Goal: Task Accomplishment & Management: Complete application form

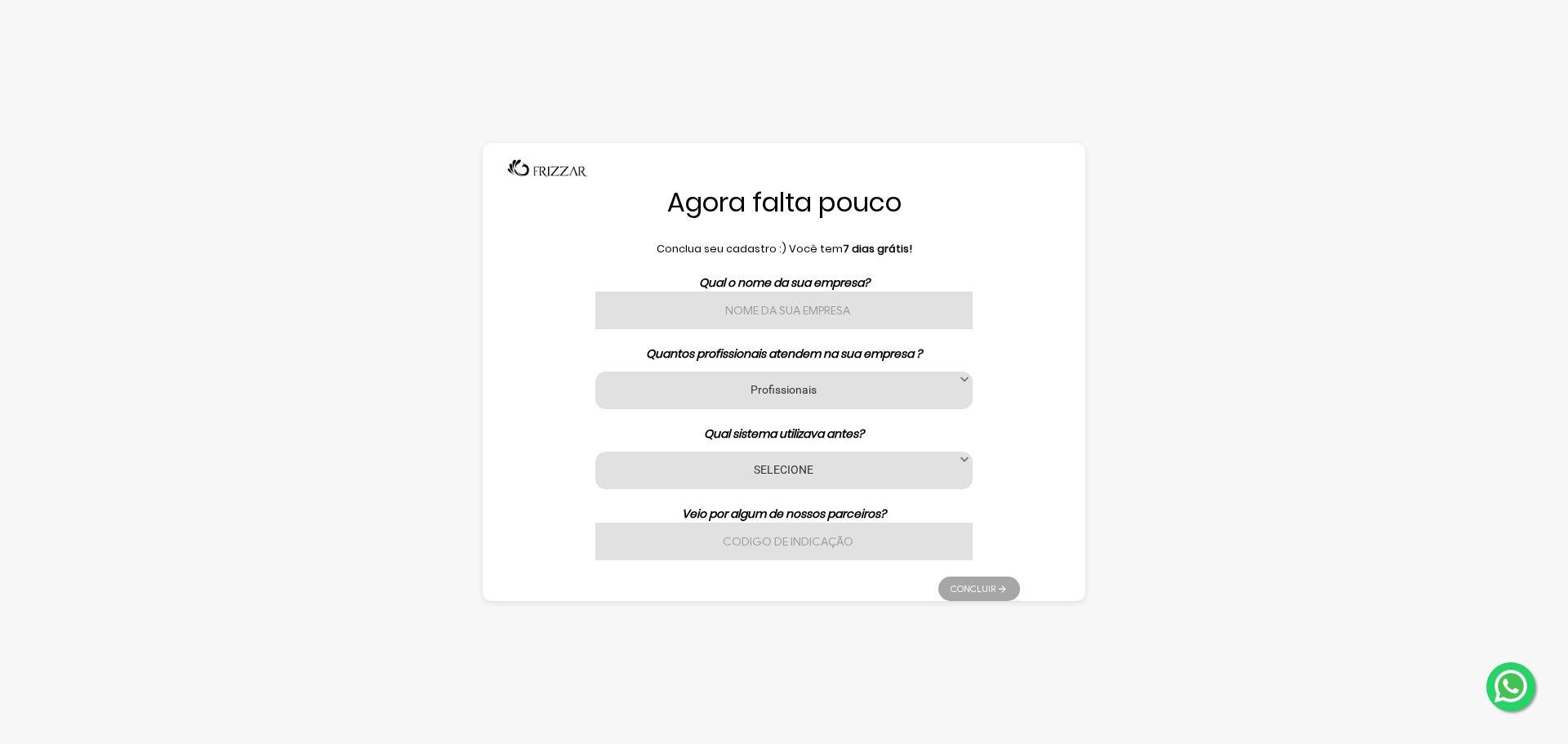
click at [835, 313] on input "text" at bounding box center [784, 310] width 378 height 37
click at [810, 320] on input "text" at bounding box center [784, 310] width 378 height 37
type input "O meu espaço"
click at [776, 386] on label "Profissionais" at bounding box center [784, 389] width 337 height 15
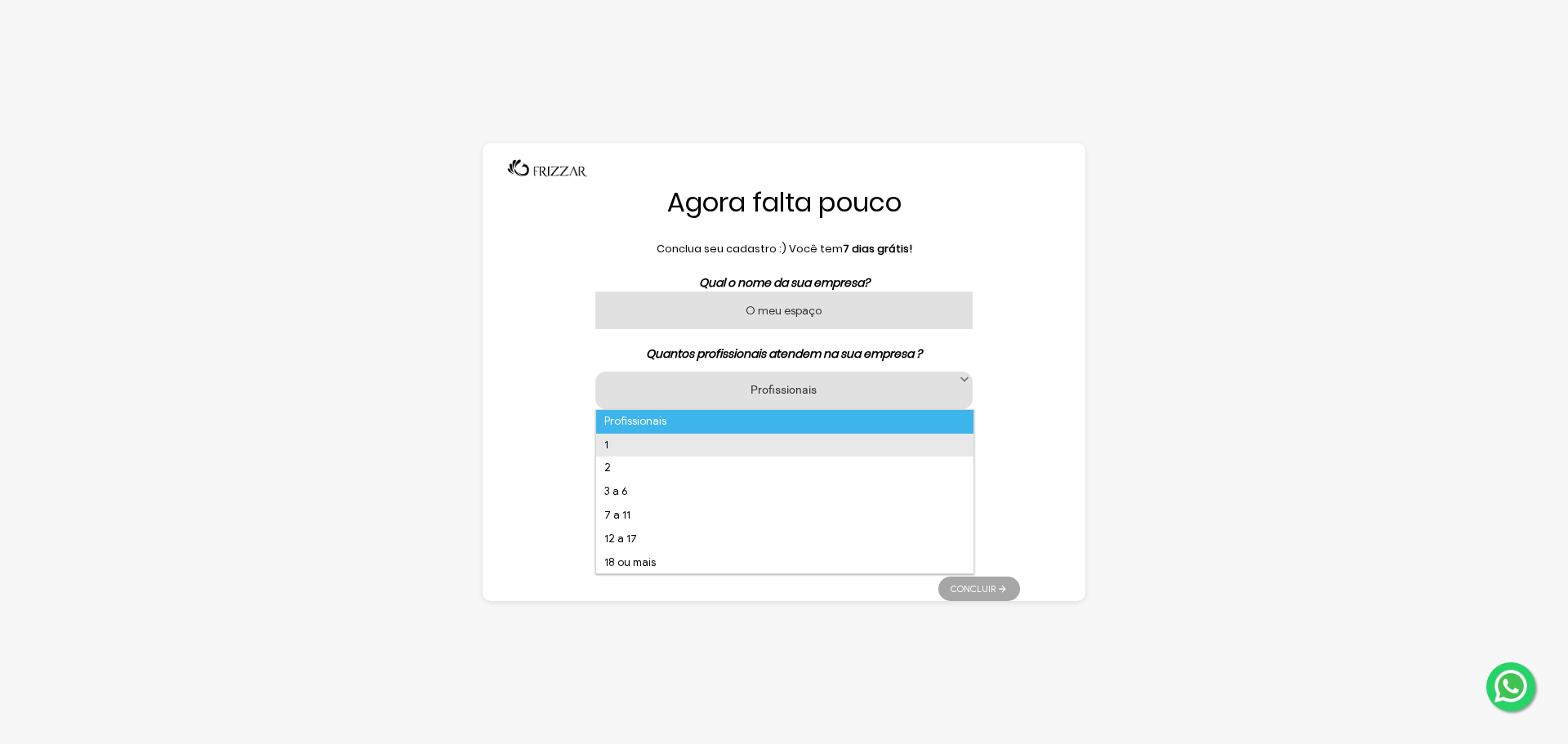
click at [755, 454] on li "1" at bounding box center [785, 446] width 378 height 24
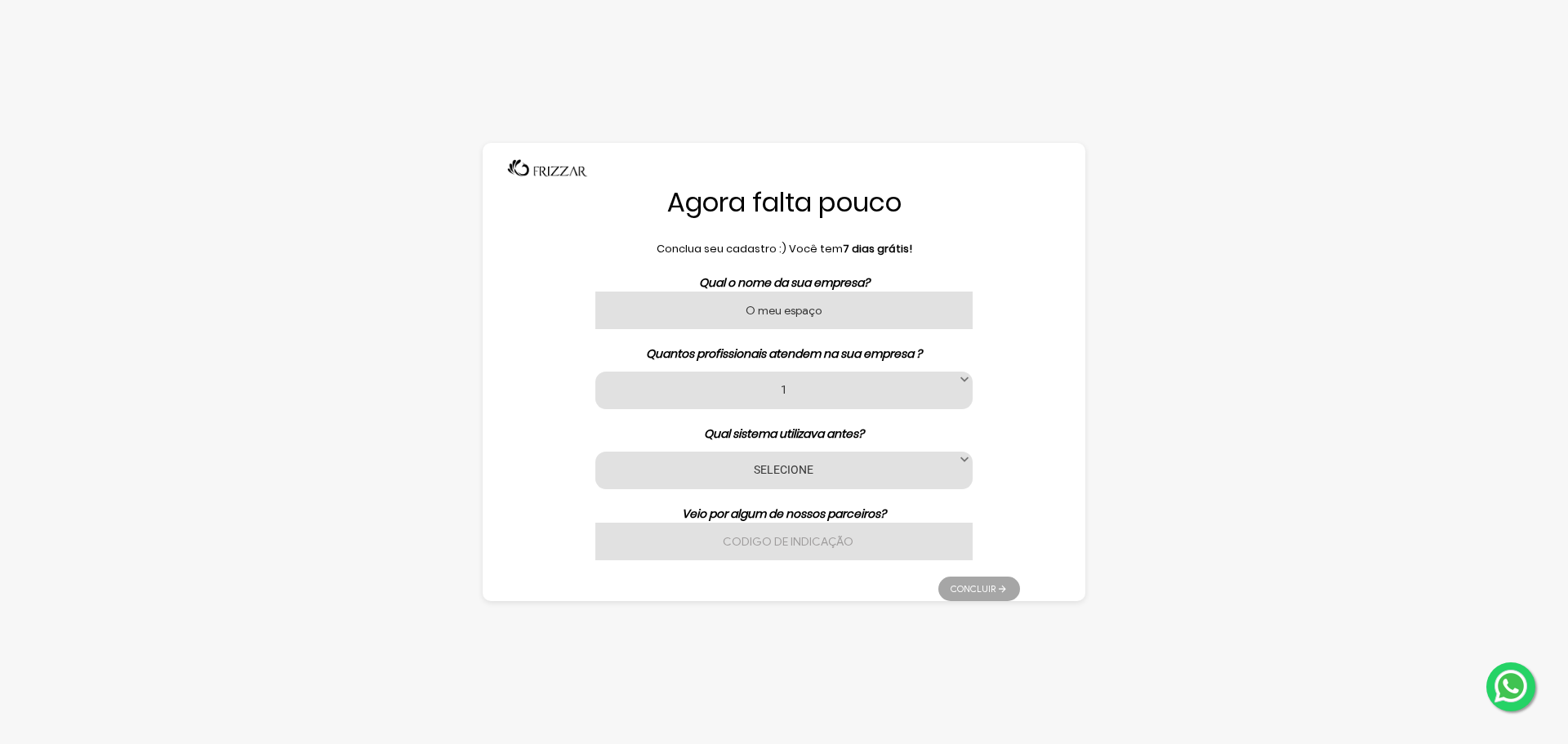
click at [831, 473] on label "SELECIONE" at bounding box center [784, 470] width 337 height 15
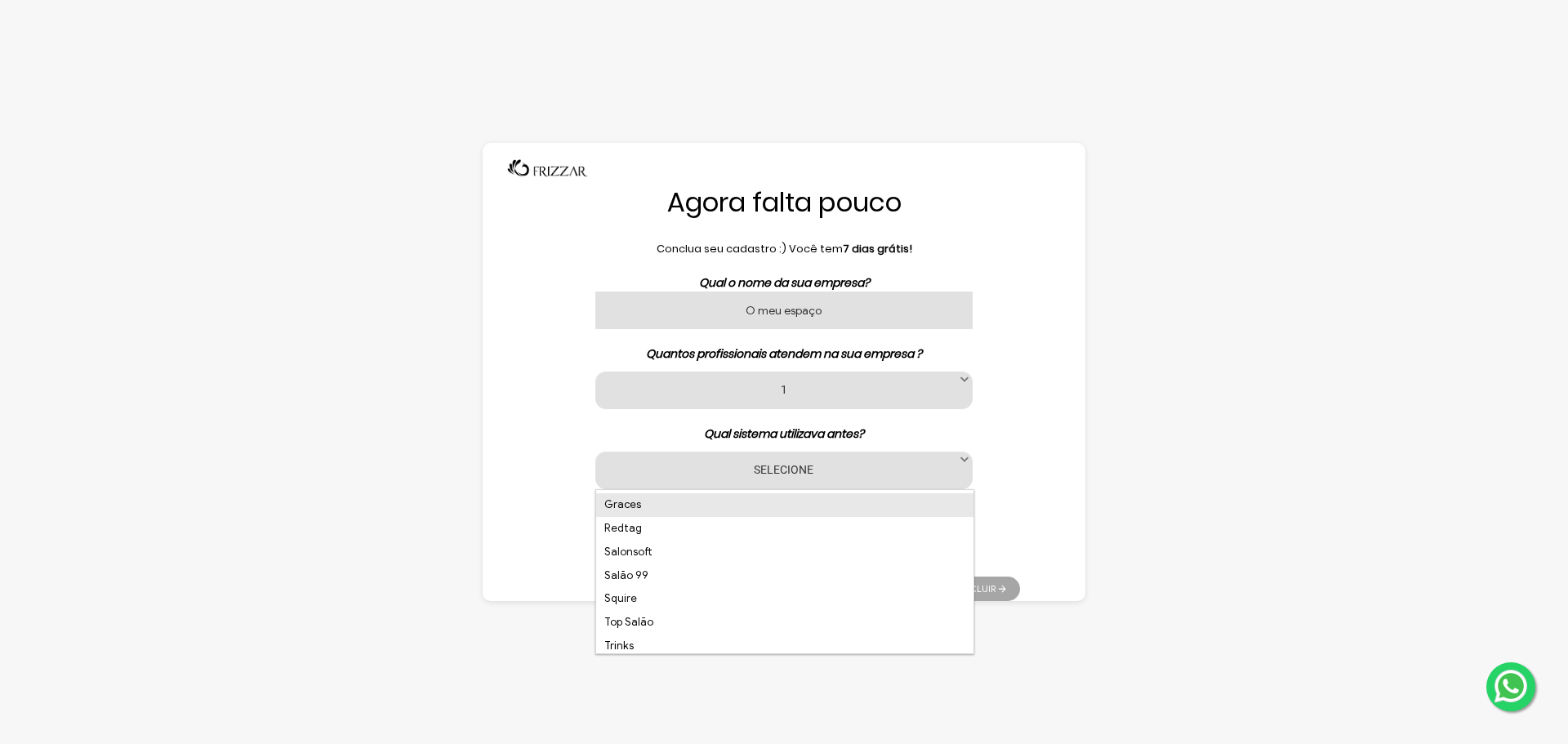
scroll to position [450, 0]
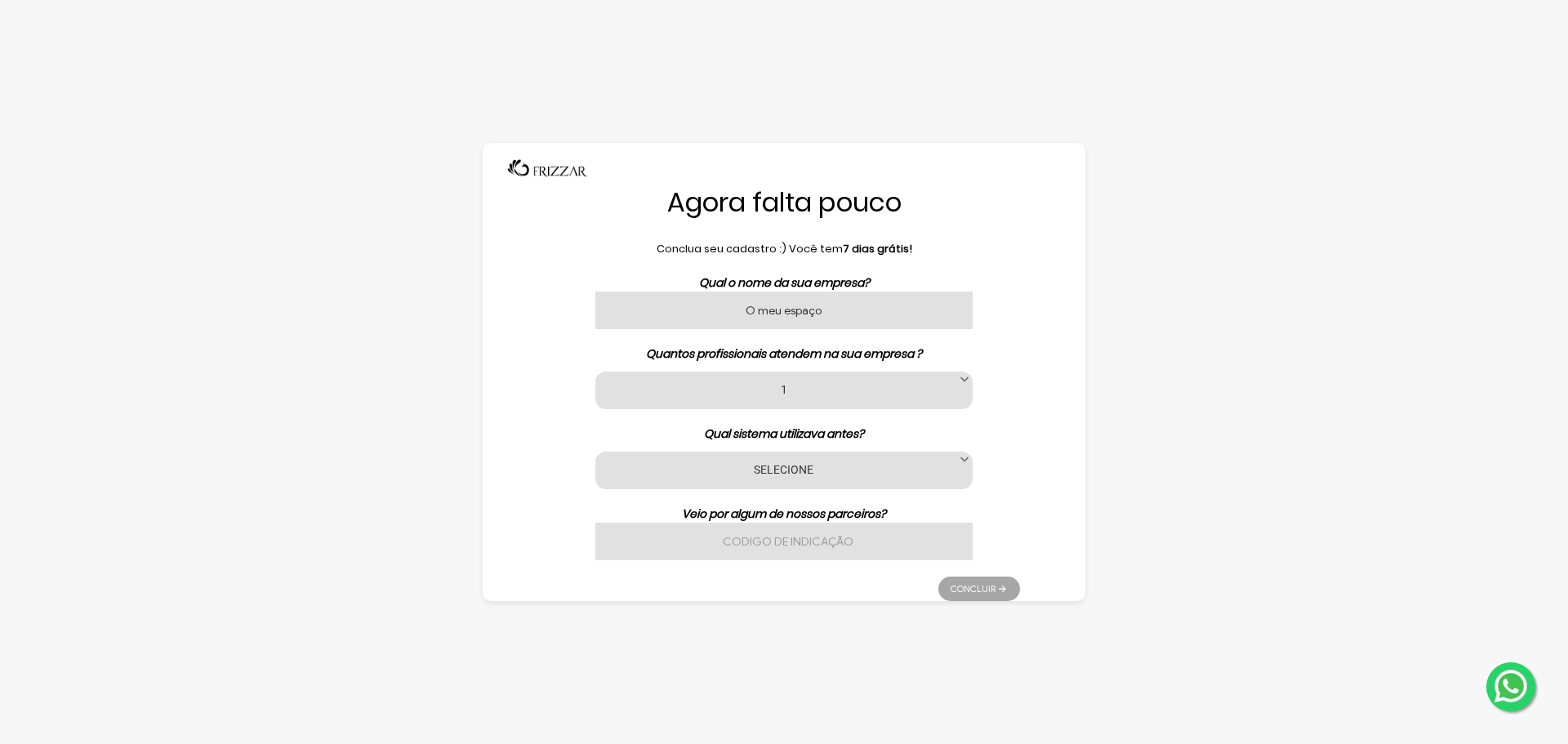
click at [1196, 427] on div "Agora falta pouco Conclua seu cadastro :) Você tem 7 dias grátis! Qual o nome d…" at bounding box center [784, 372] width 1144 height 744
click at [833, 482] on div "SELECIONE Nenhum App Barber Avec Beauty Date Barber Code Barbeiro Agenda Az Bel…" at bounding box center [784, 470] width 378 height 37
click at [822, 463] on label "SELECIONE" at bounding box center [784, 470] width 337 height 15
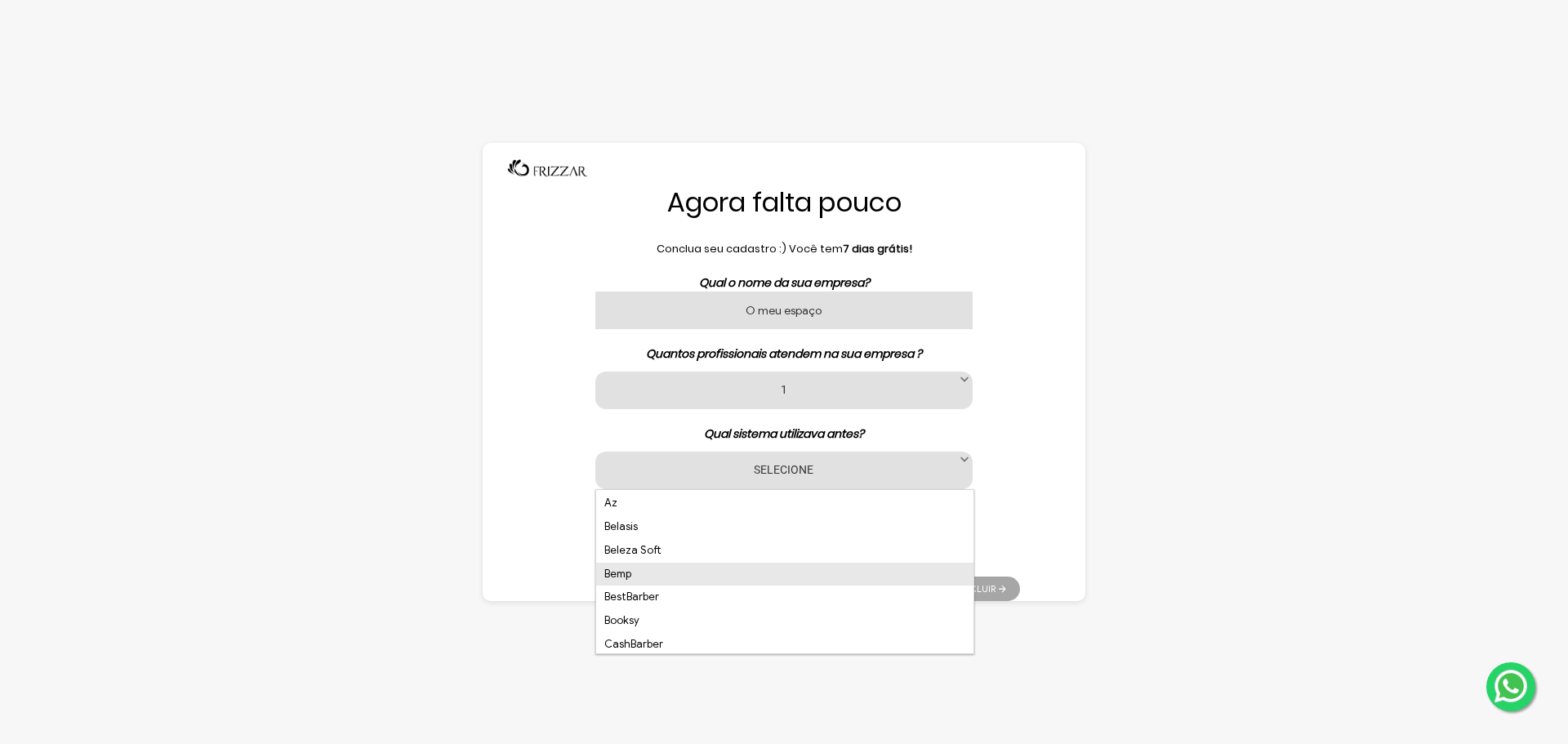
scroll to position [245, 0]
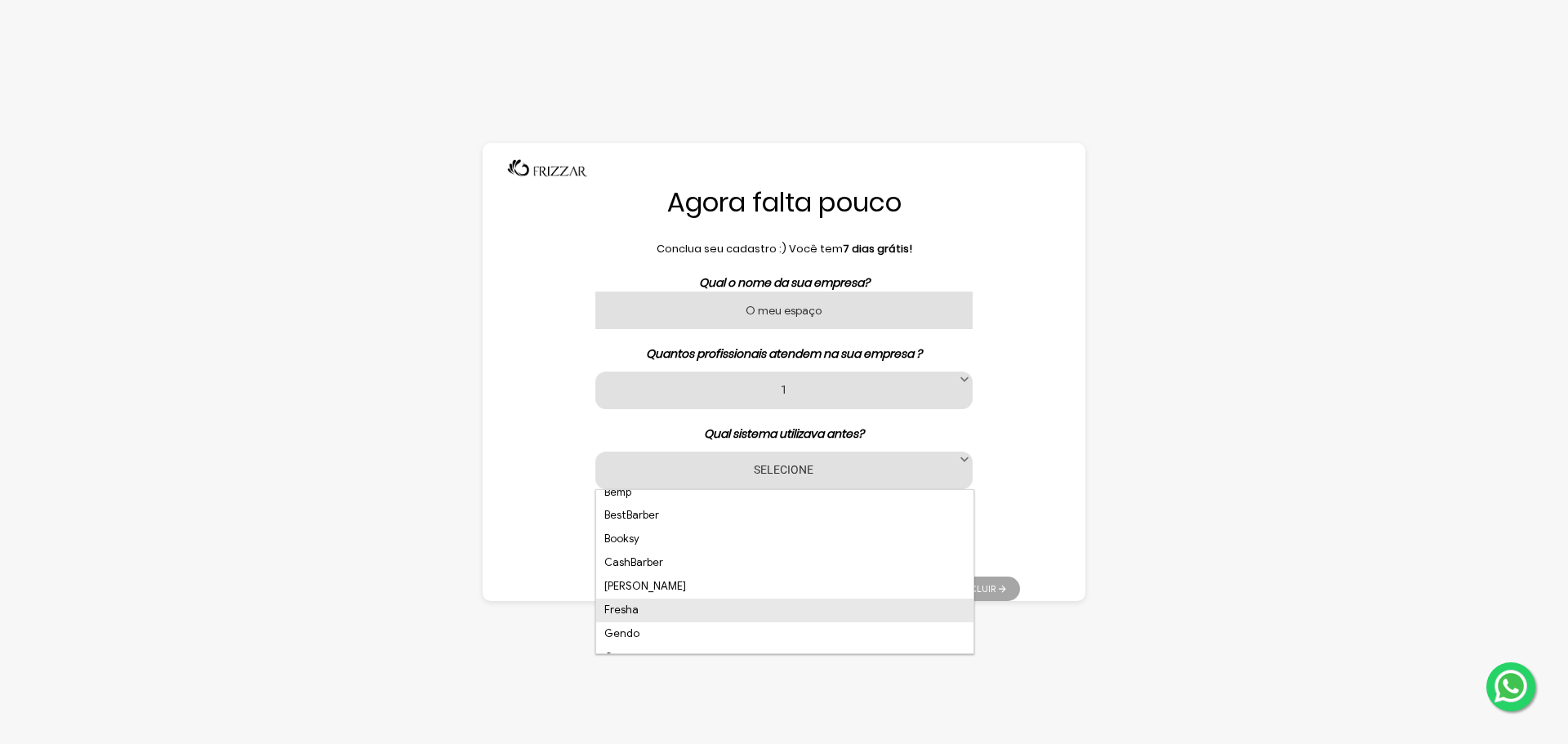
click at [775, 603] on li "Fresha" at bounding box center [785, 611] width 378 height 24
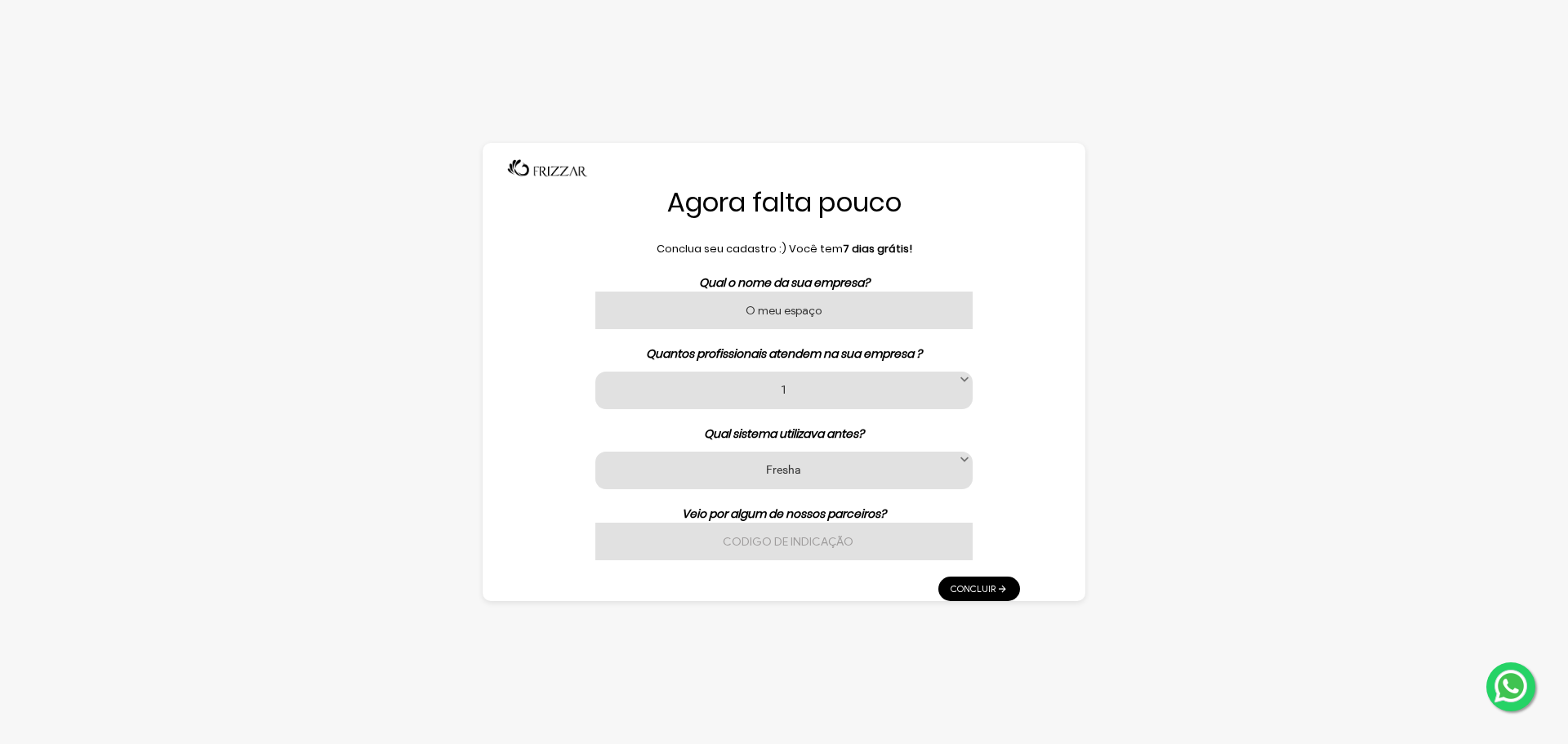
click at [1020, 580] on div "Agora falta pouco Conclua seu cadastro :) Você tem 7 dias grátis! Qual o nome d…" at bounding box center [783, 372] width 602 height 458
click at [1004, 590] on link "Concluir" at bounding box center [979, 589] width 82 height 25
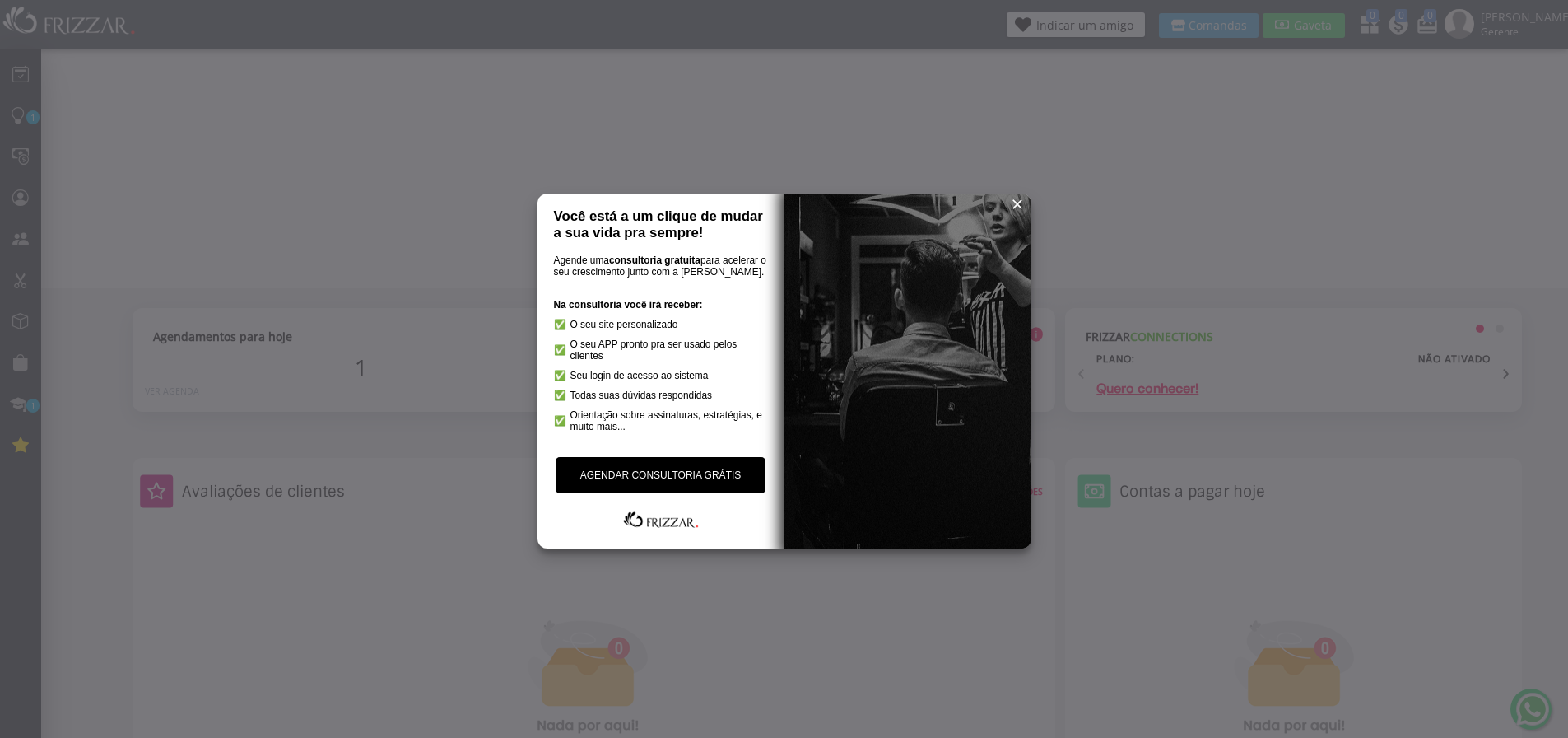
click at [1018, 204] on span "reset" at bounding box center [1017, 204] width 16 height 16
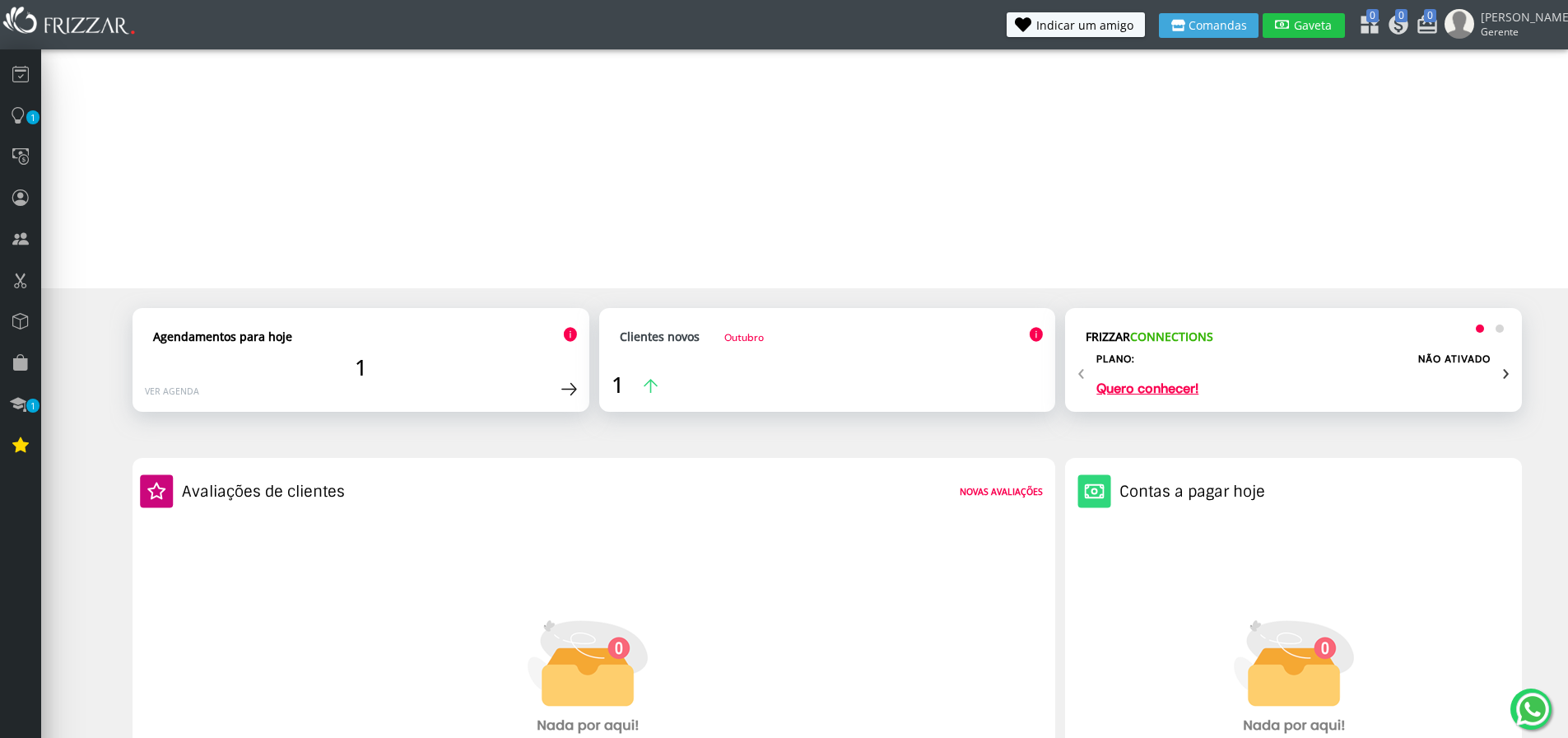
click at [1334, 20] on span "Gaveta" at bounding box center [1313, 25] width 41 height 11
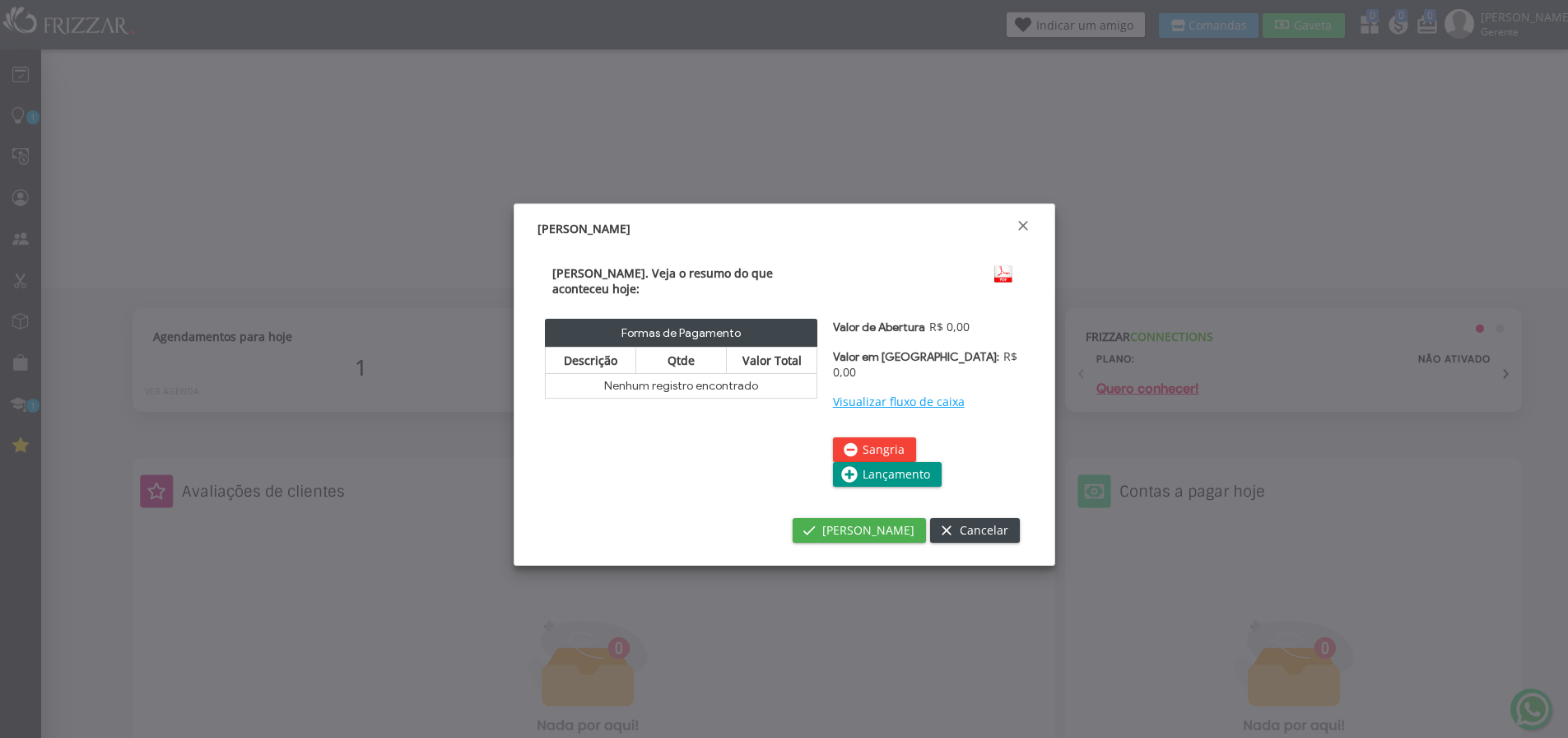
click at [1034, 217] on div "[PERSON_NAME]" at bounding box center [784, 227] width 517 height 34
click at [1022, 217] on span "Fechar" at bounding box center [1023, 225] width 16 height 16
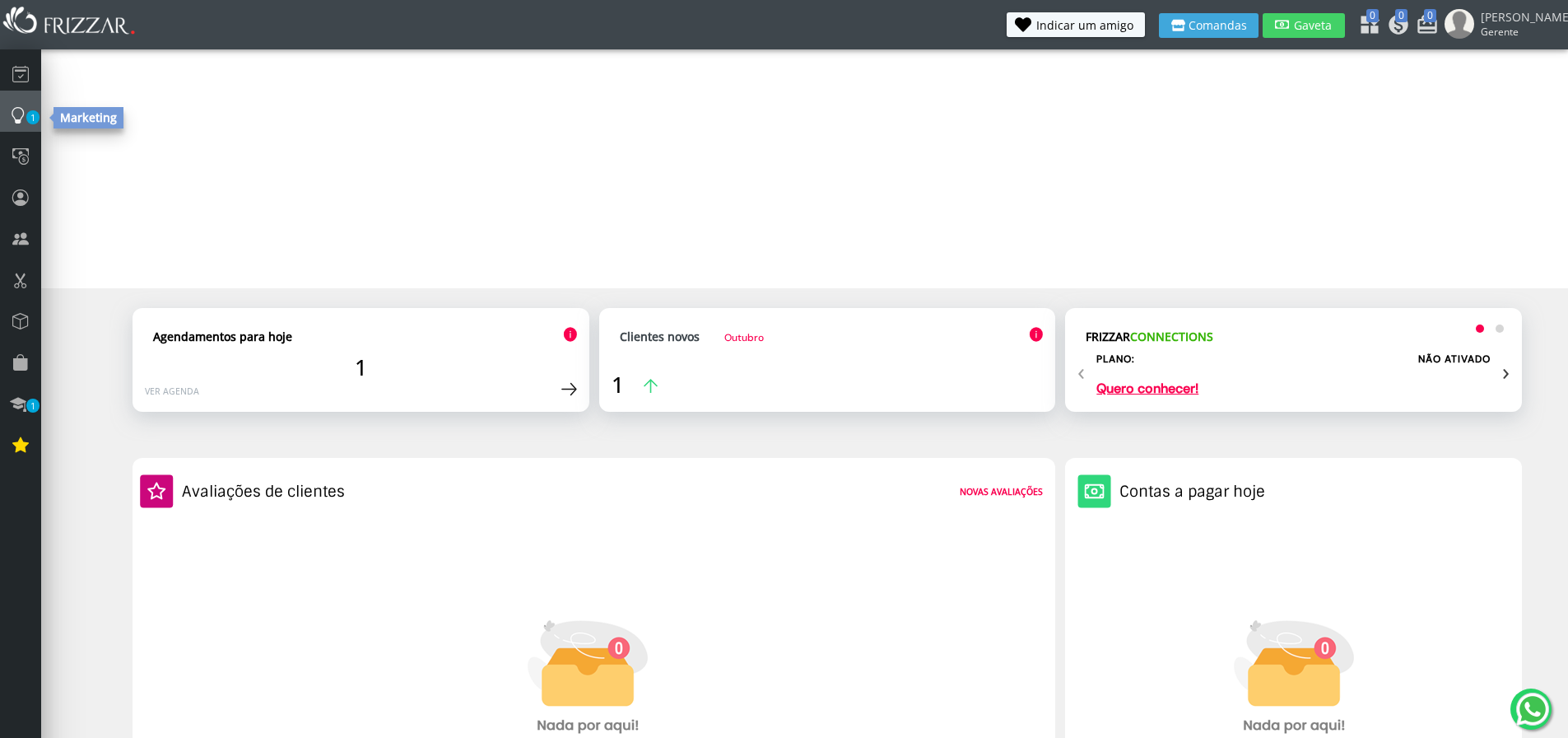
click at [40, 120] on link "1" at bounding box center [21, 111] width 41 height 41
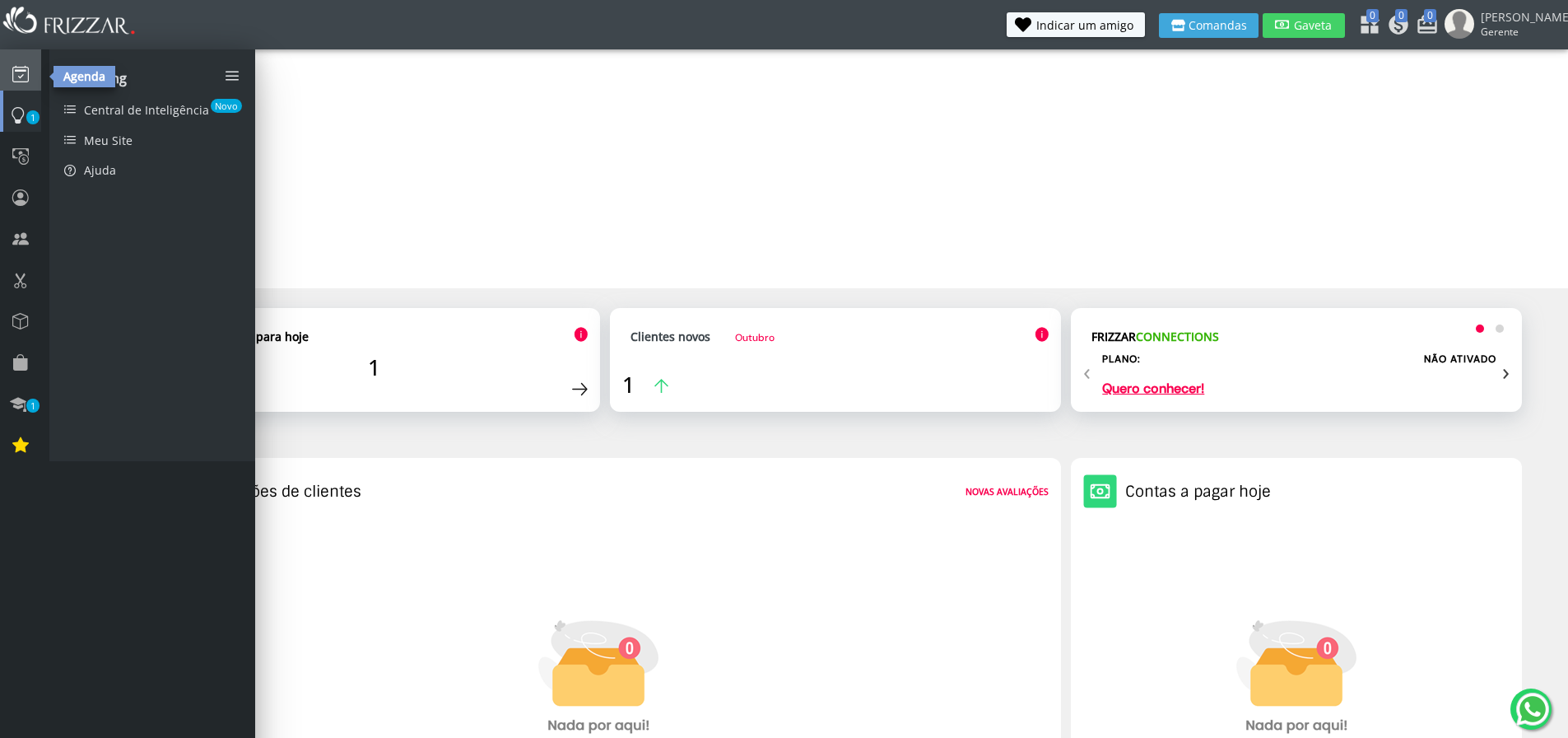
click at [23, 83] on icon at bounding box center [20, 74] width 16 height 22
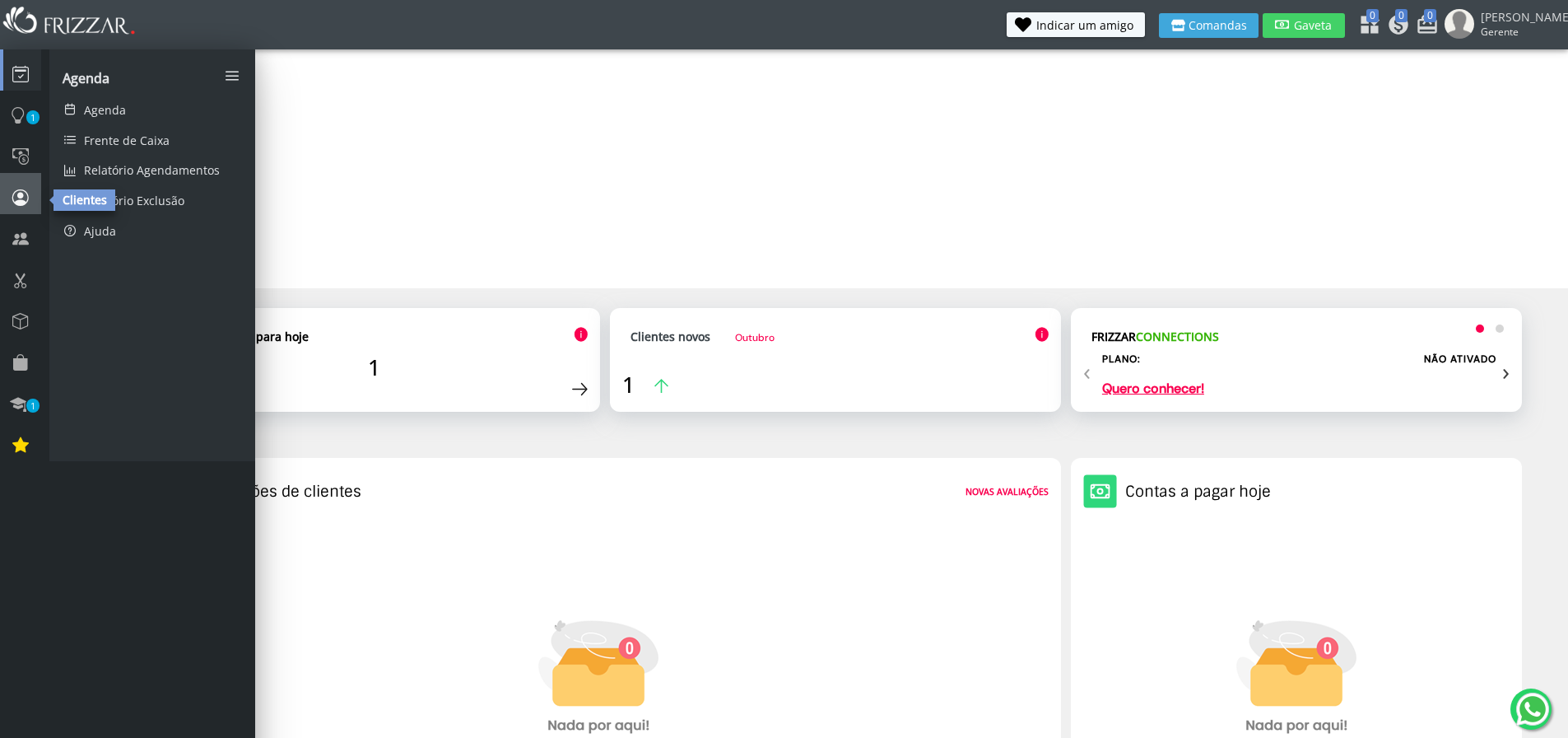
click at [23, 182] on link at bounding box center [21, 193] width 41 height 41
click at [21, 195] on icon at bounding box center [20, 198] width 16 height 22
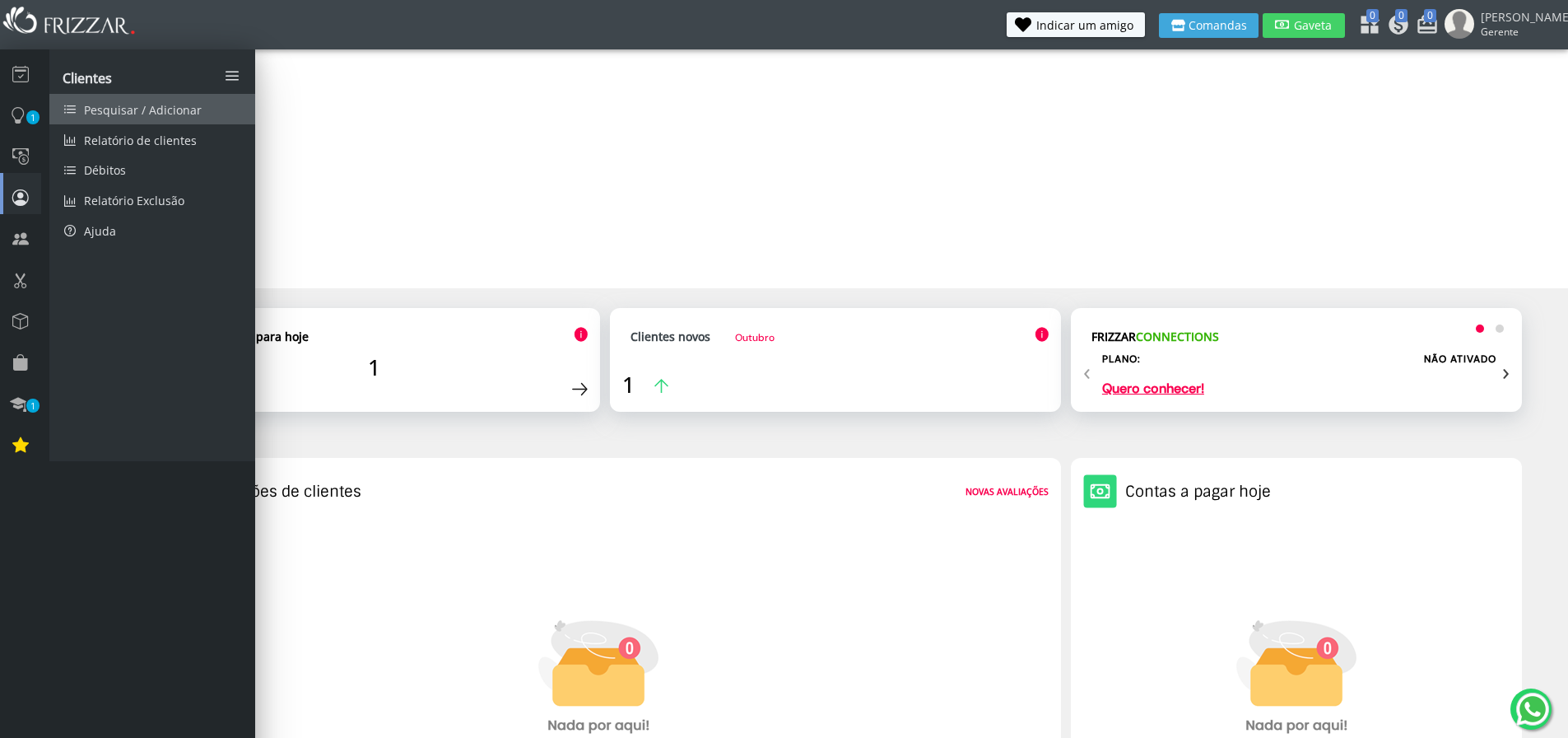
click at [138, 118] on link "Pesquisar / Adicionar" at bounding box center [153, 108] width 206 height 30
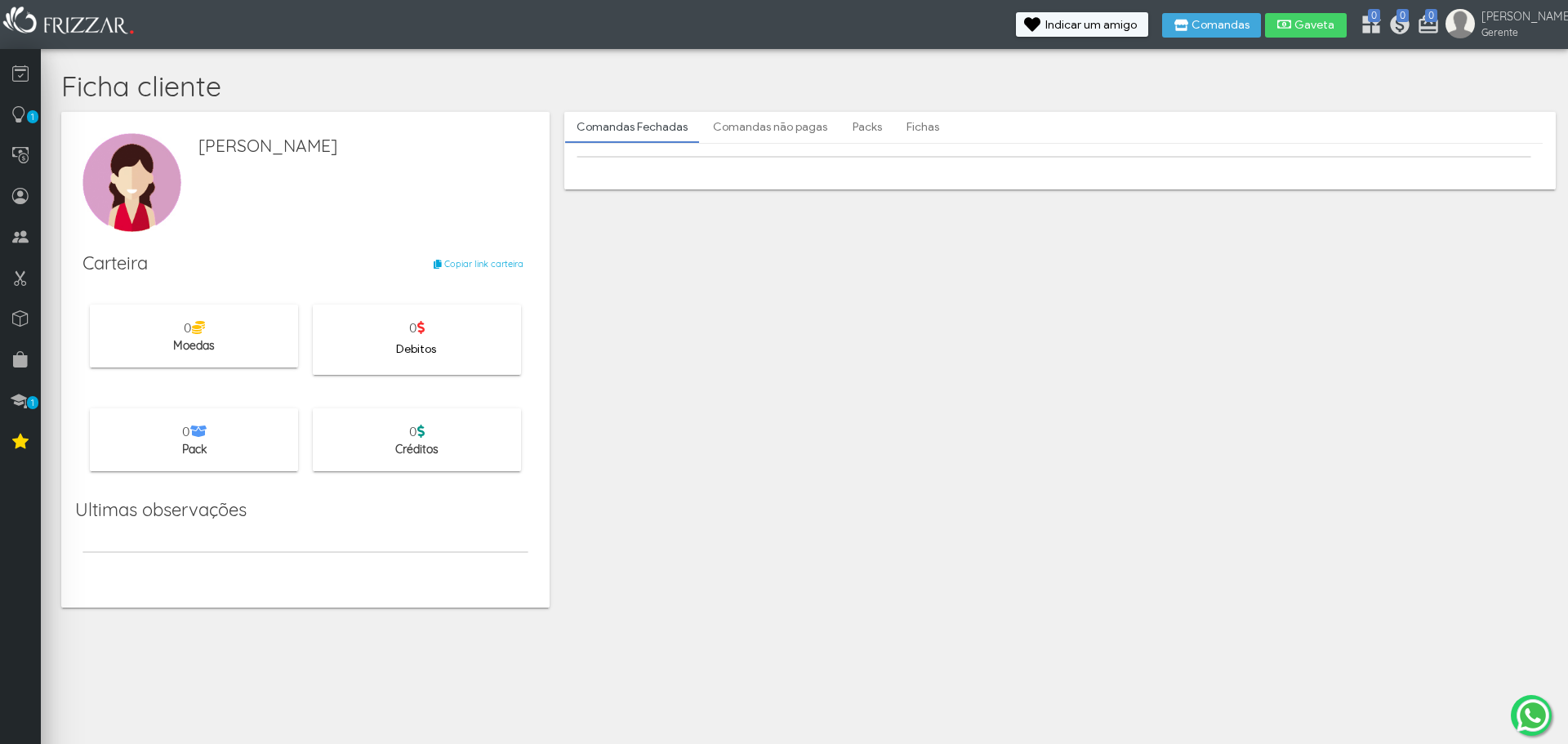
click at [410, 346] on span "Debitos" at bounding box center [416, 349] width 40 height 25
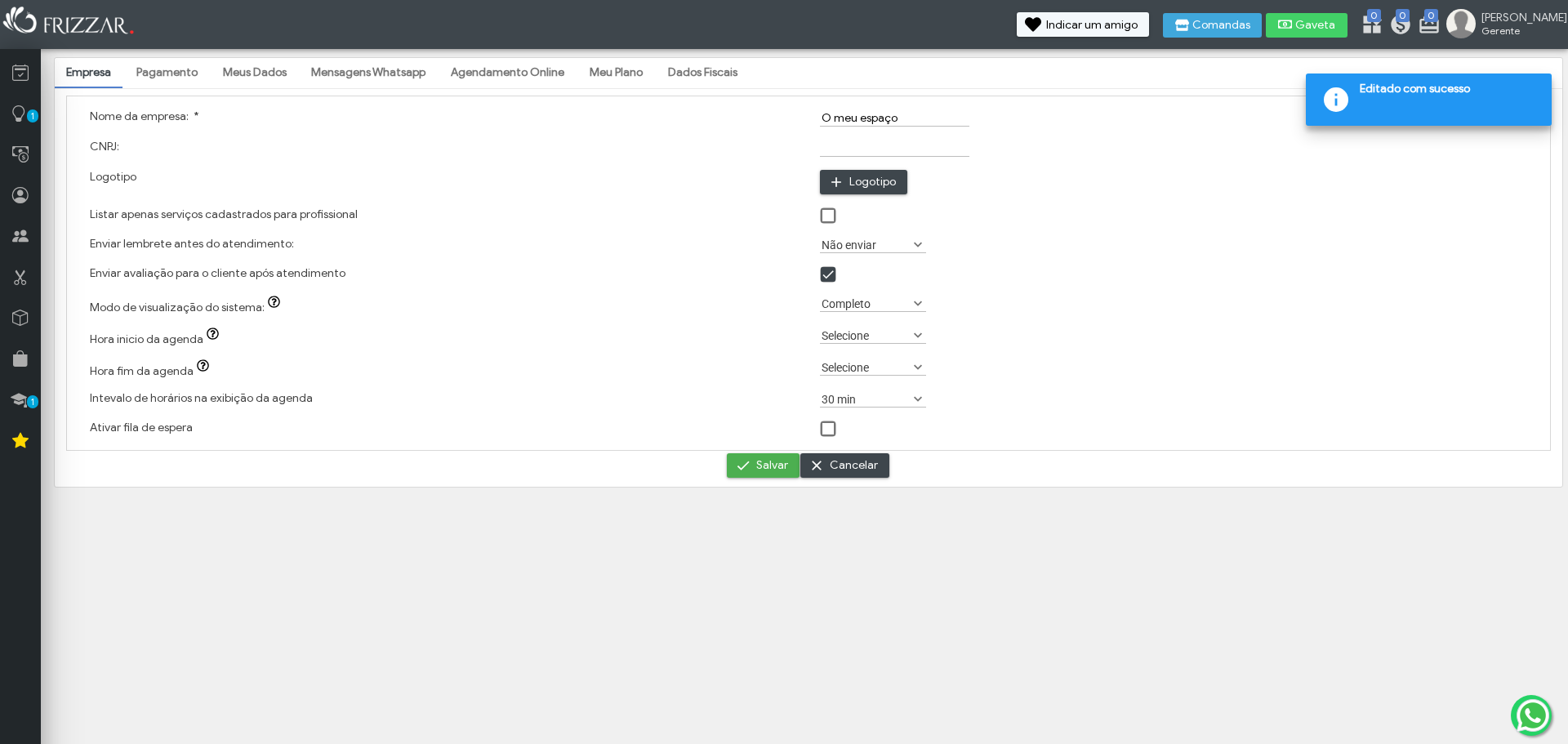
click at [174, 72] on link "Pagamento" at bounding box center [167, 72] width 84 height 28
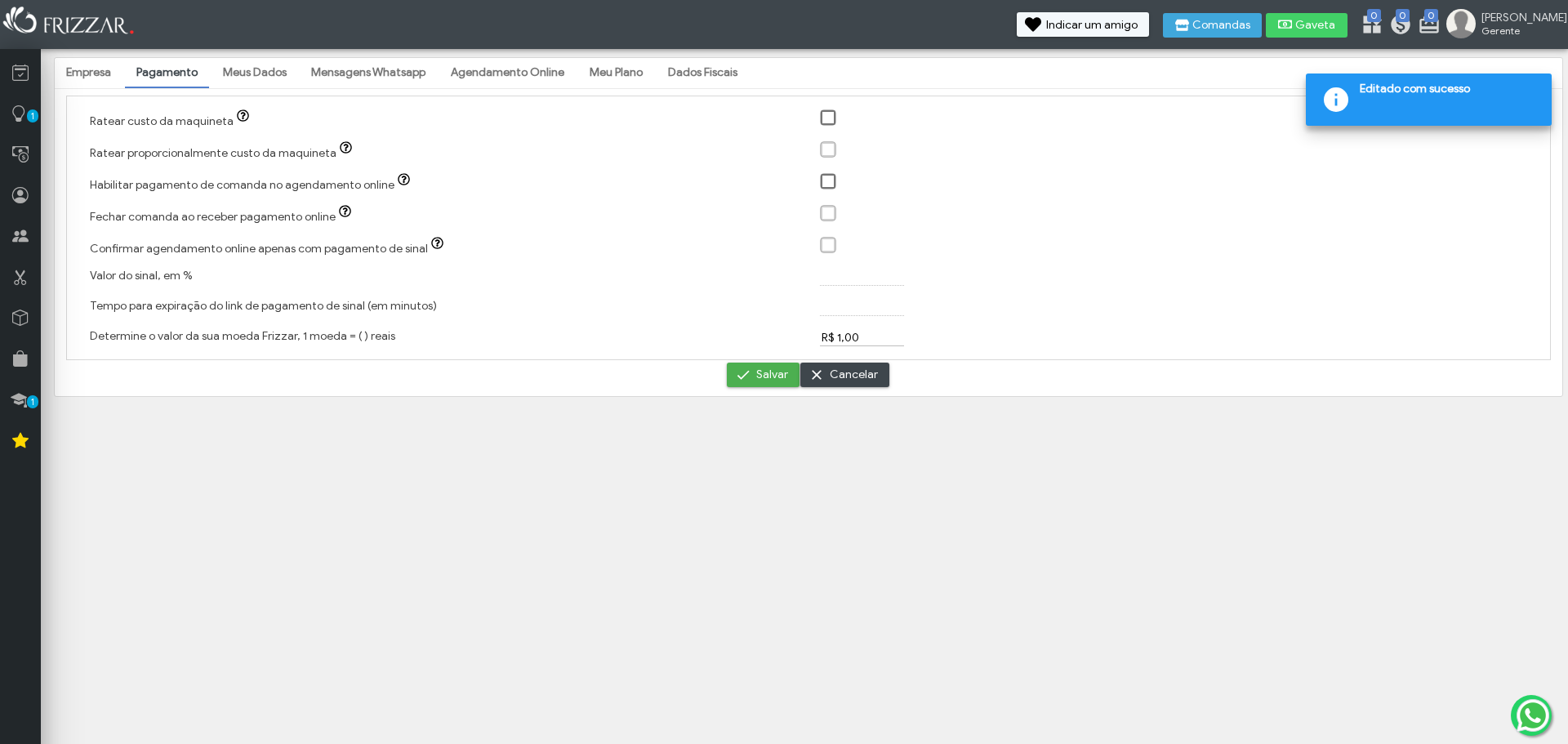
click at [242, 73] on link "Meus Dados" at bounding box center [255, 72] width 87 height 28
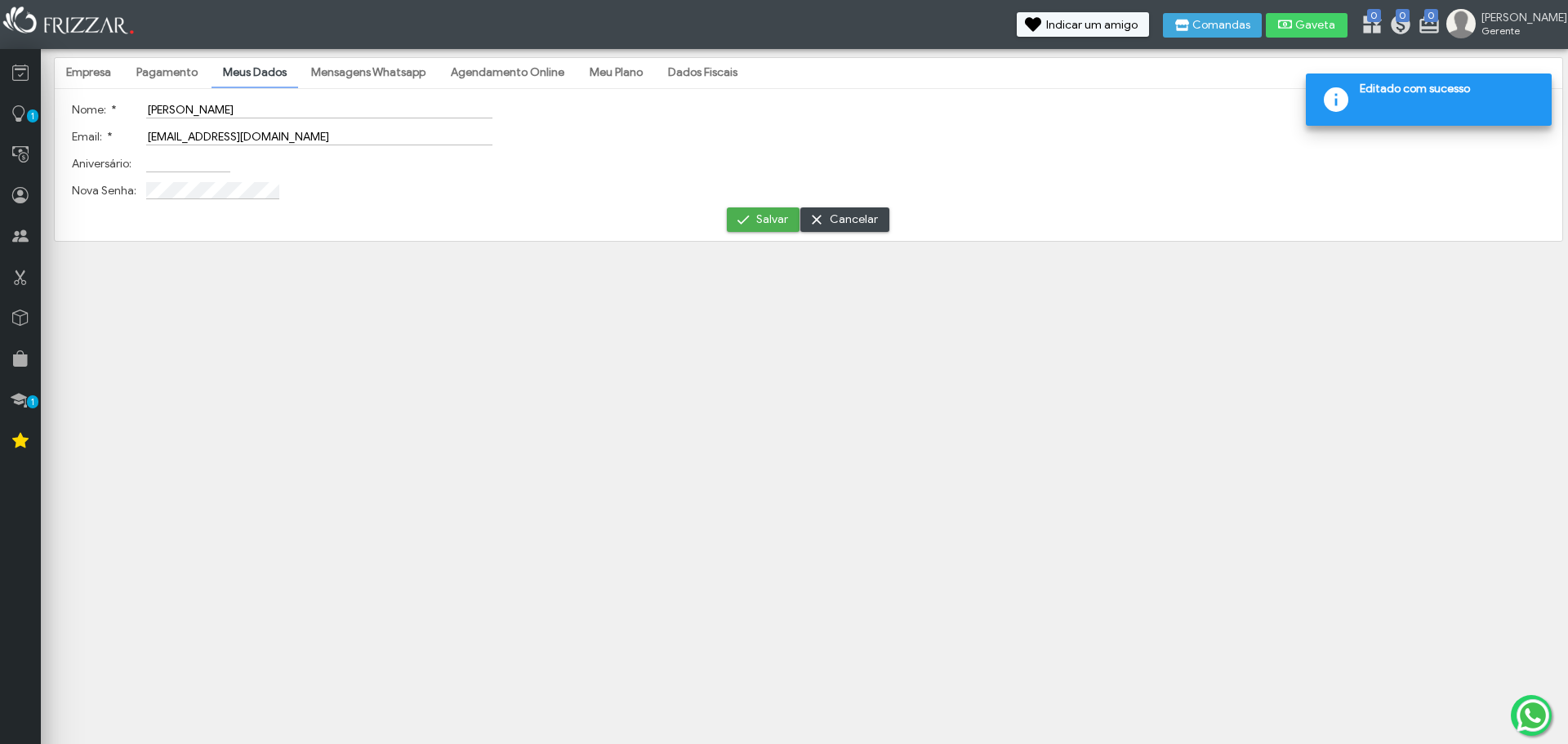
click at [358, 78] on link "Mensagens Whatsapp" at bounding box center [368, 72] width 137 height 28
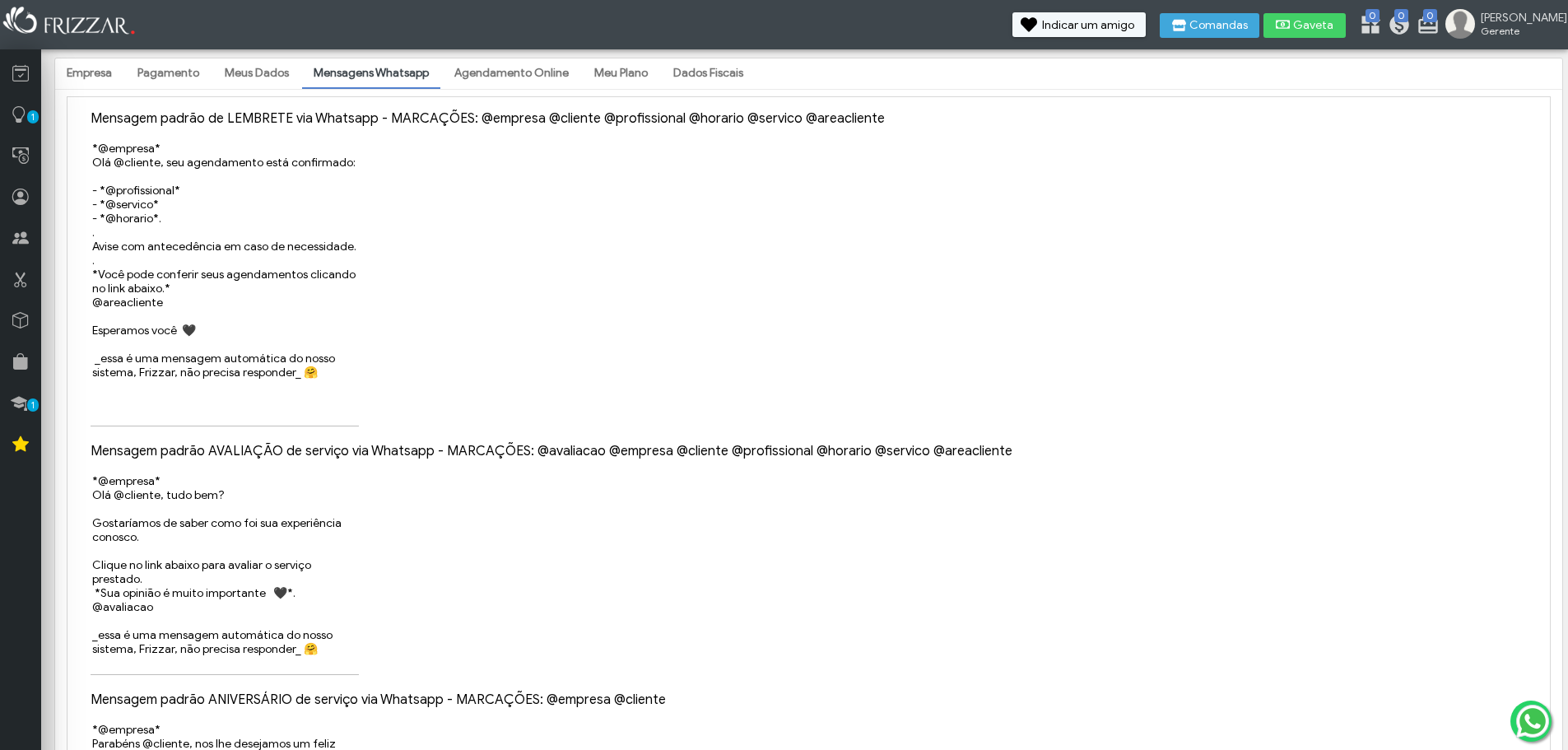
click at [488, 74] on link "Agendamento Online" at bounding box center [512, 73] width 137 height 28
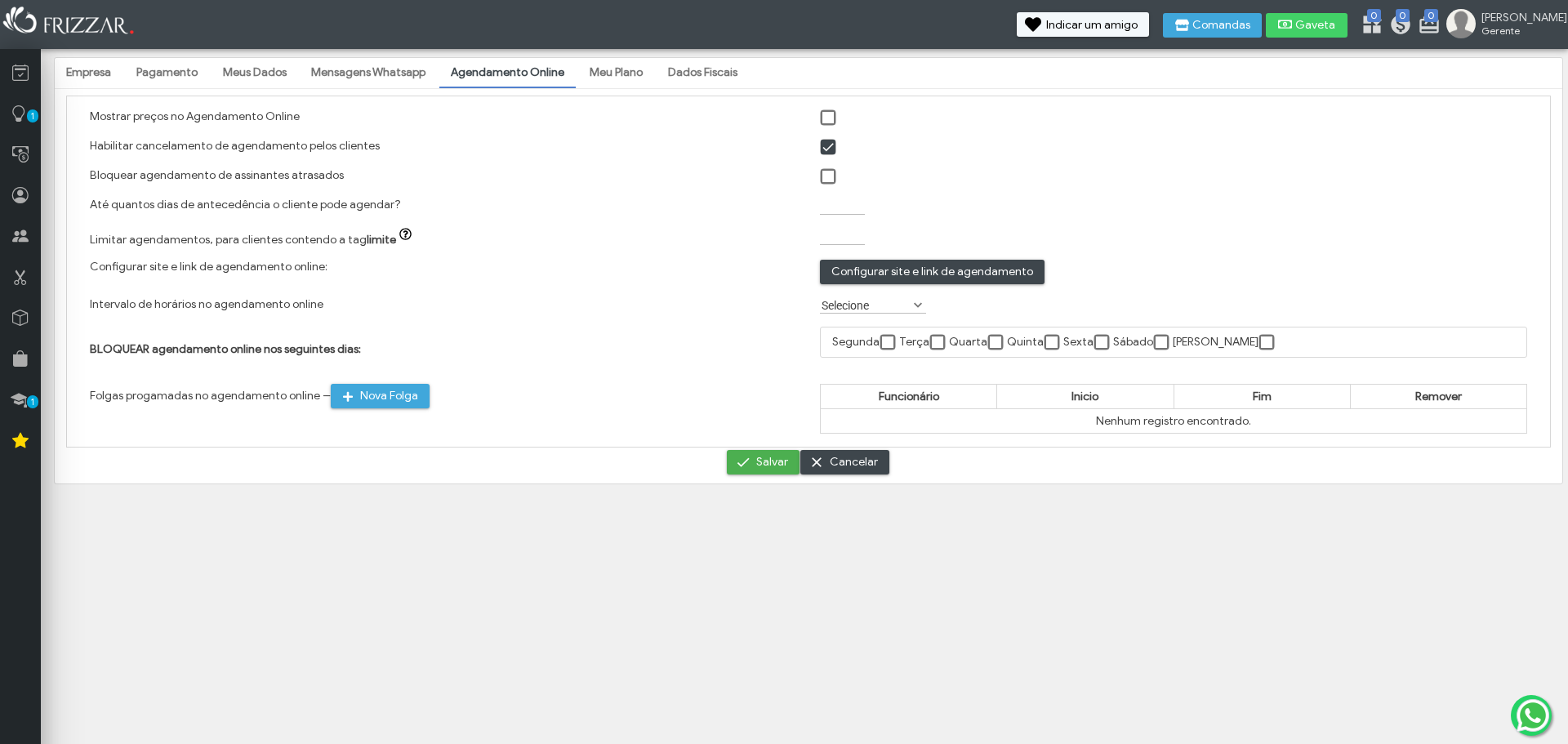
click at [605, 72] on link "Meu Plano" at bounding box center [616, 72] width 76 height 28
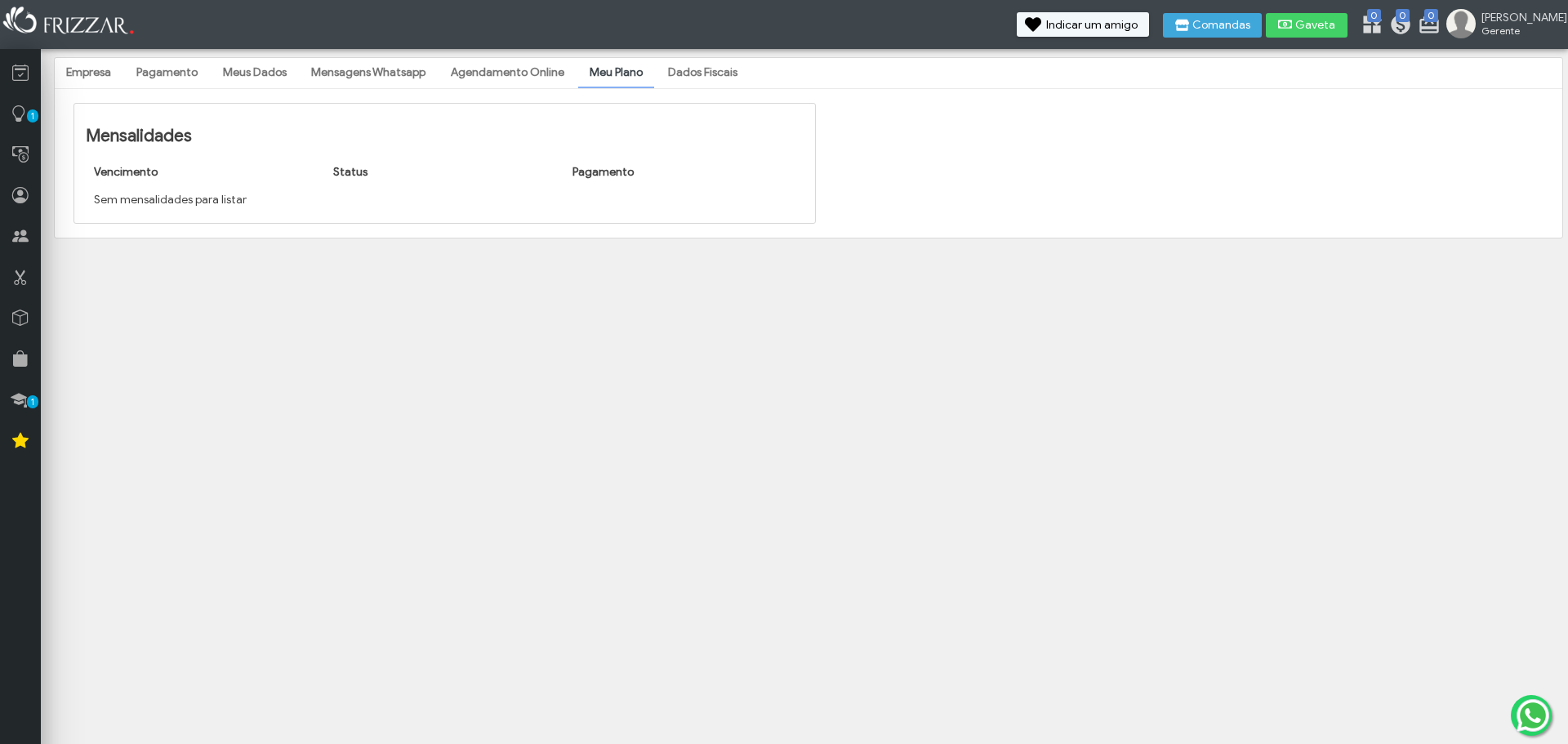
click at [688, 80] on link "Dados Fiscais" at bounding box center [703, 72] width 92 height 28
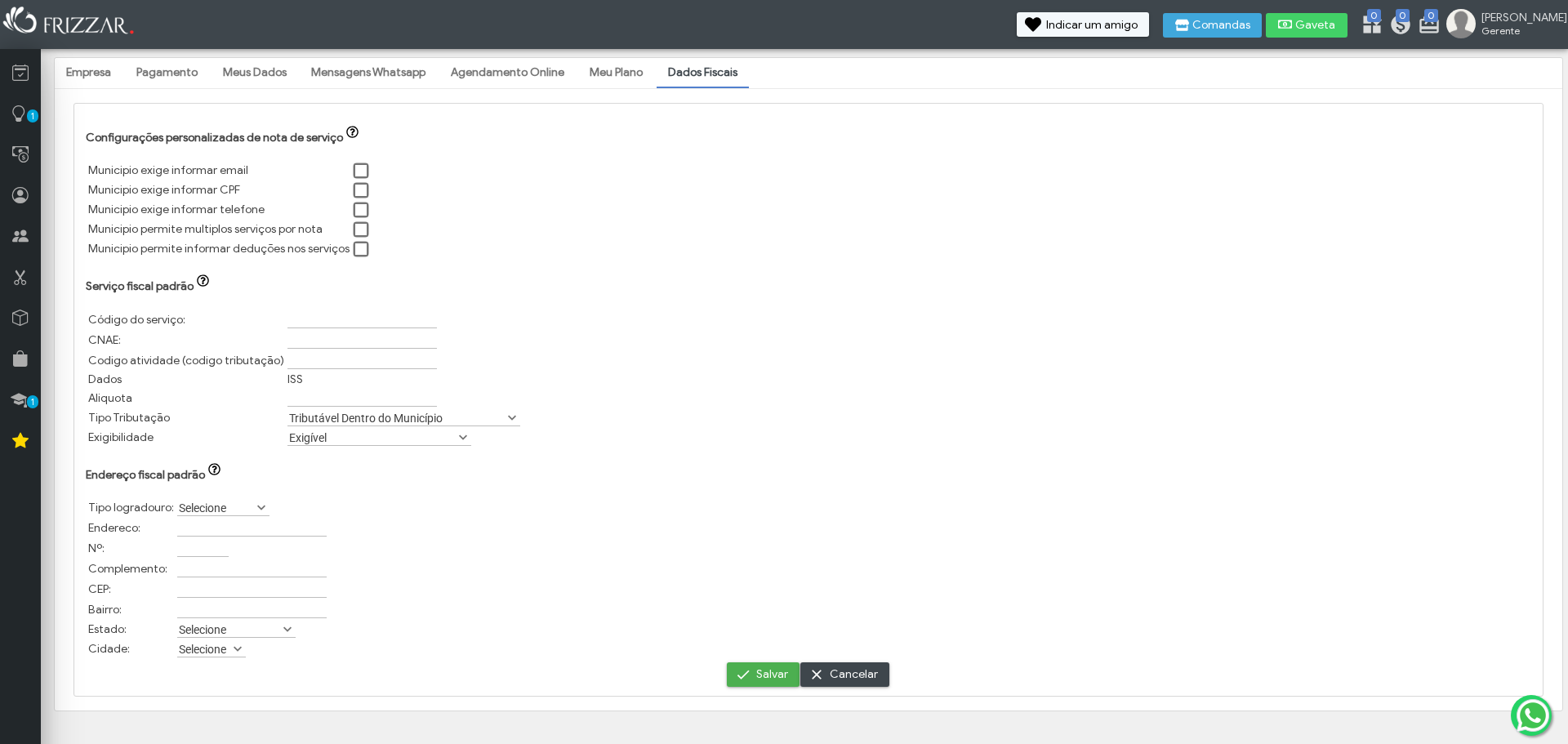
click at [626, 86] on link "Meu Plano" at bounding box center [616, 72] width 76 height 28
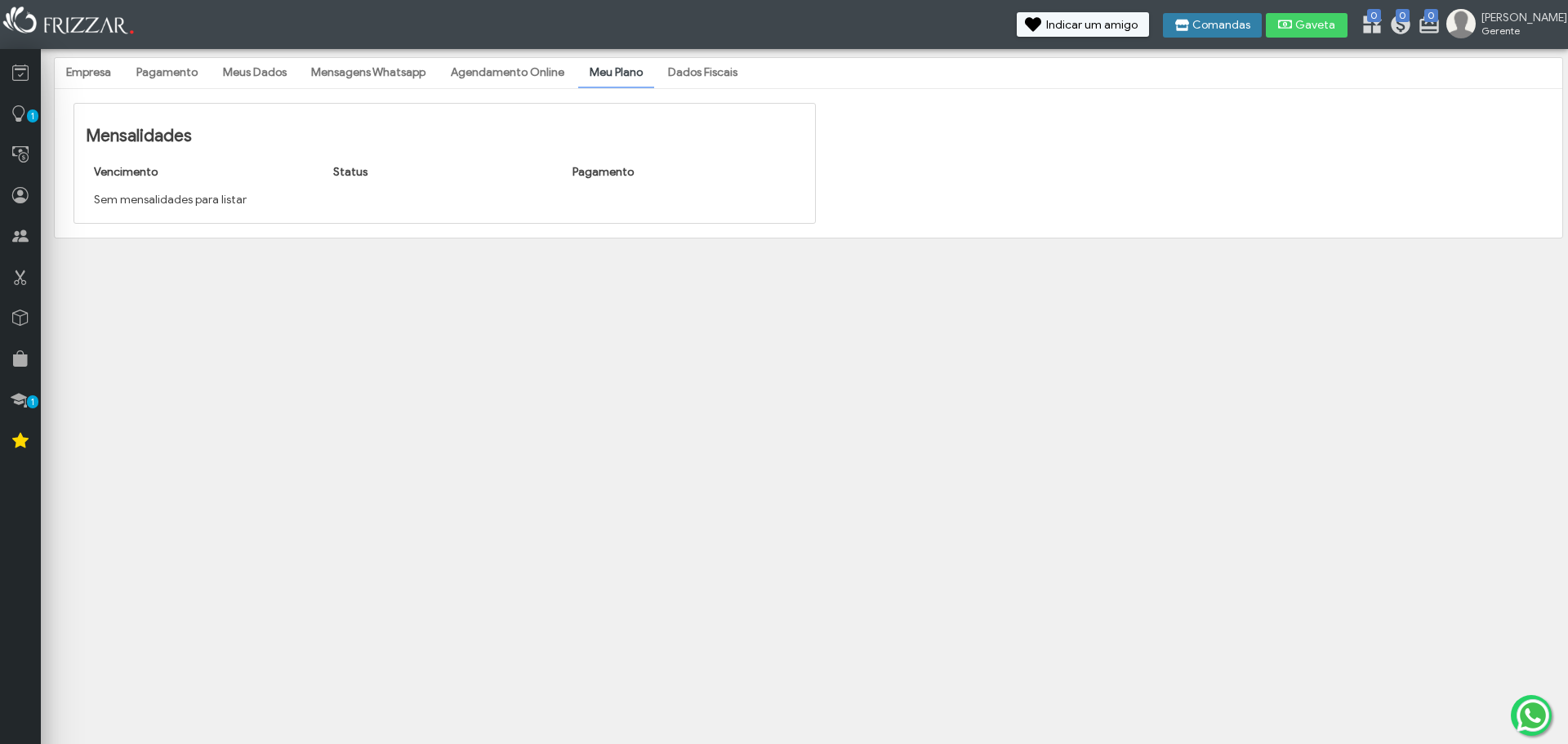
click at [1237, 26] on span "Comandas" at bounding box center [1221, 25] width 58 height 11
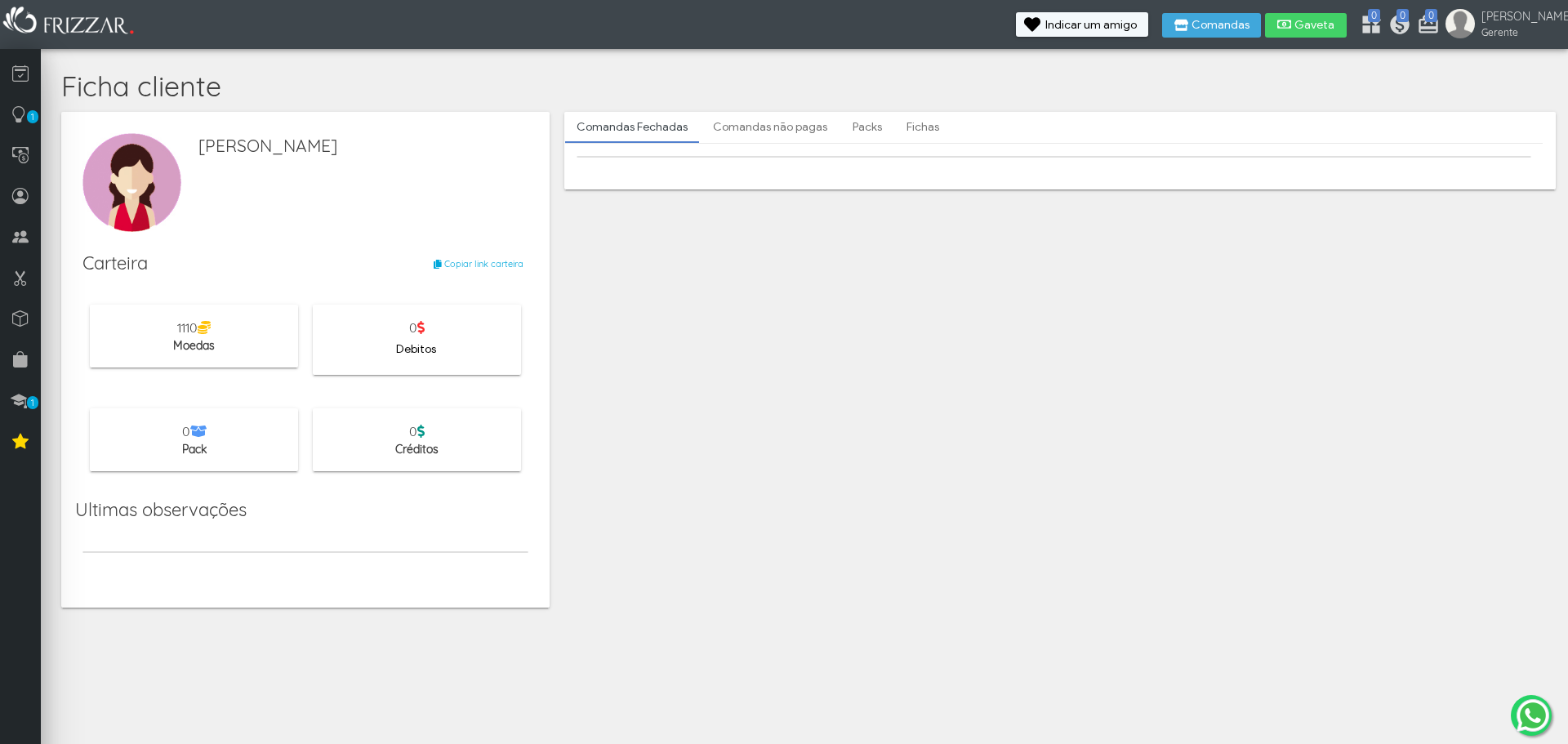
click at [785, 134] on link "Comandas não pagas" at bounding box center [770, 127] width 137 height 28
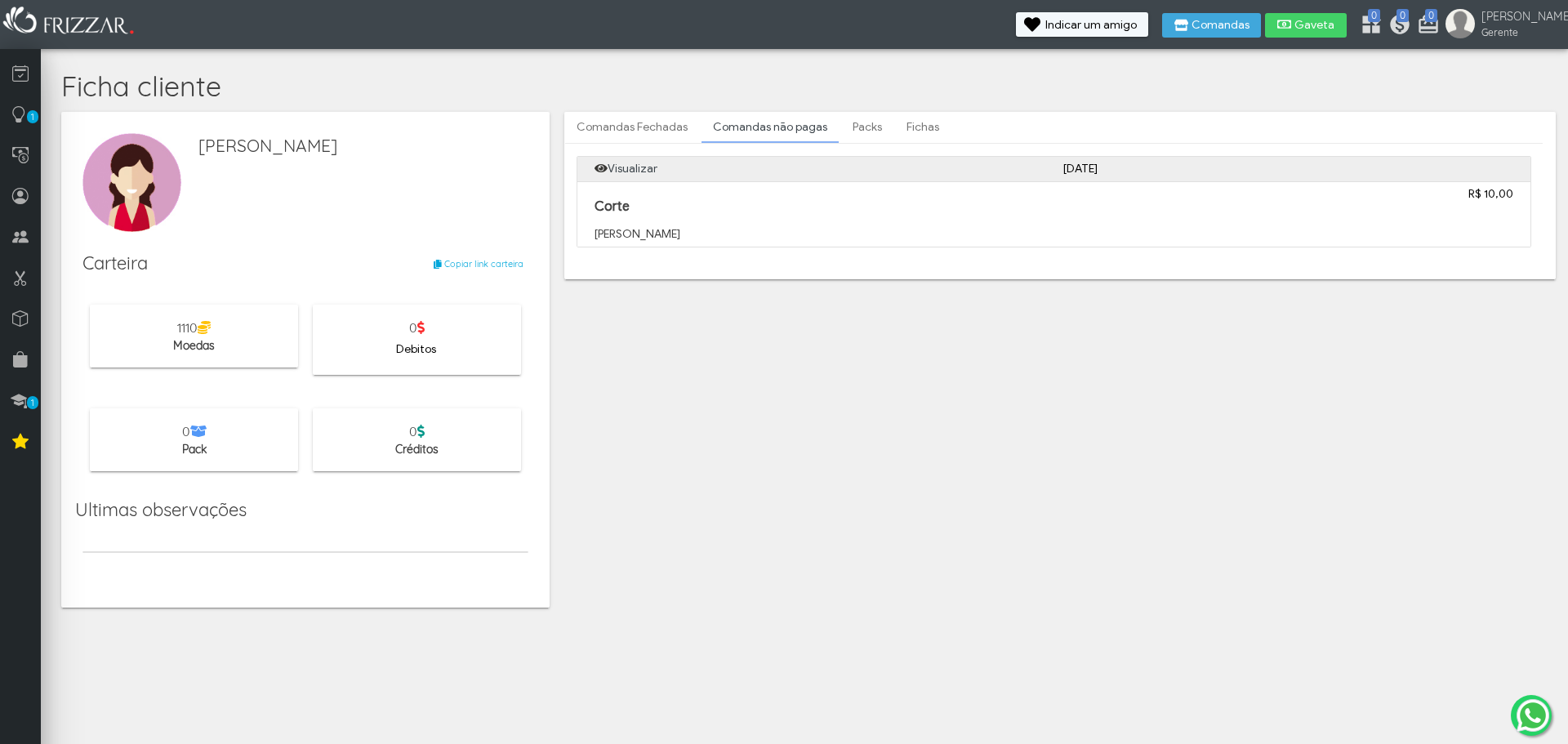
click at [769, 210] on p "Corte" at bounding box center [937, 207] width 684 height 16
click at [652, 129] on link "Comandas Fechadas" at bounding box center [631, 127] width 134 height 28
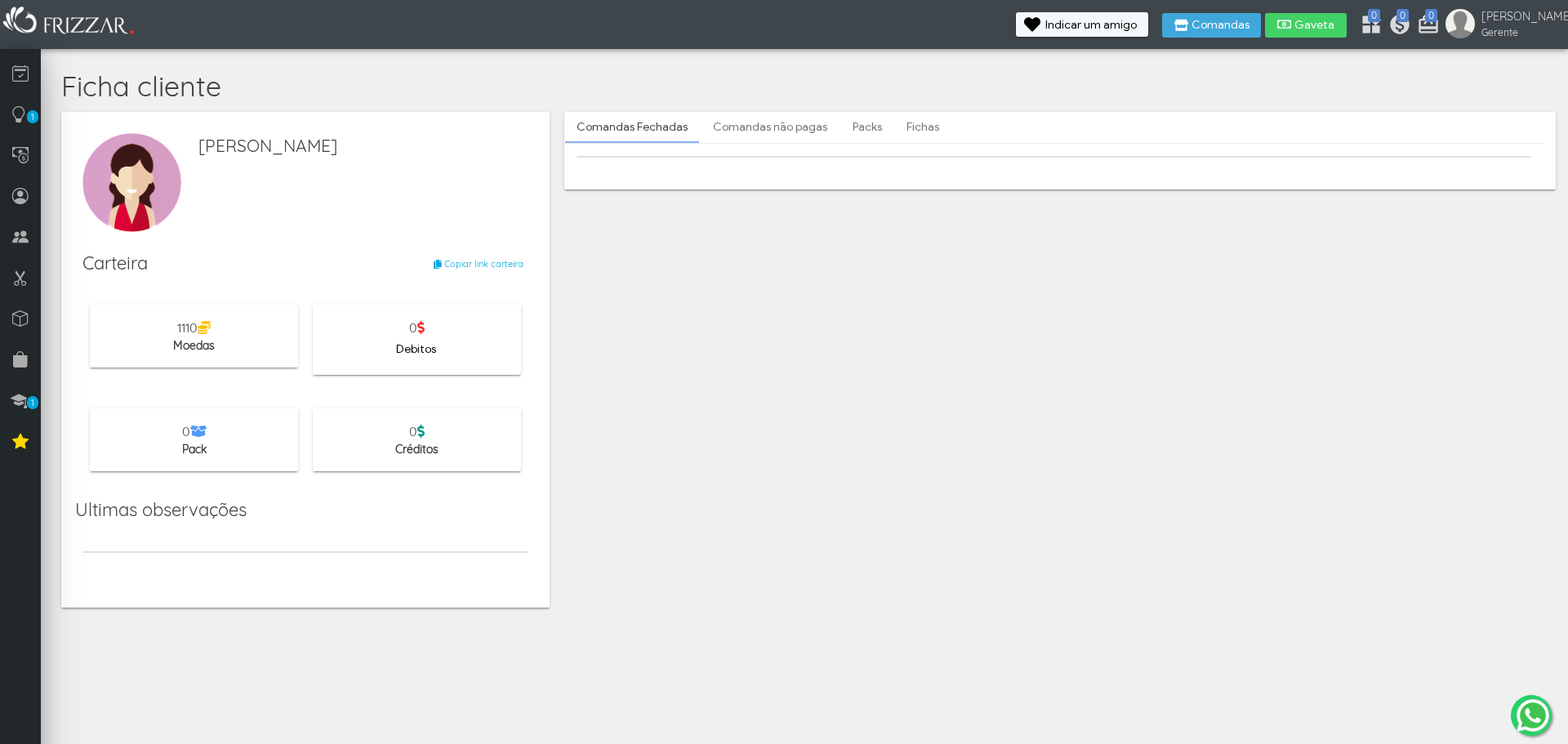
click at [761, 120] on link "Comandas não pagas" at bounding box center [770, 127] width 137 height 28
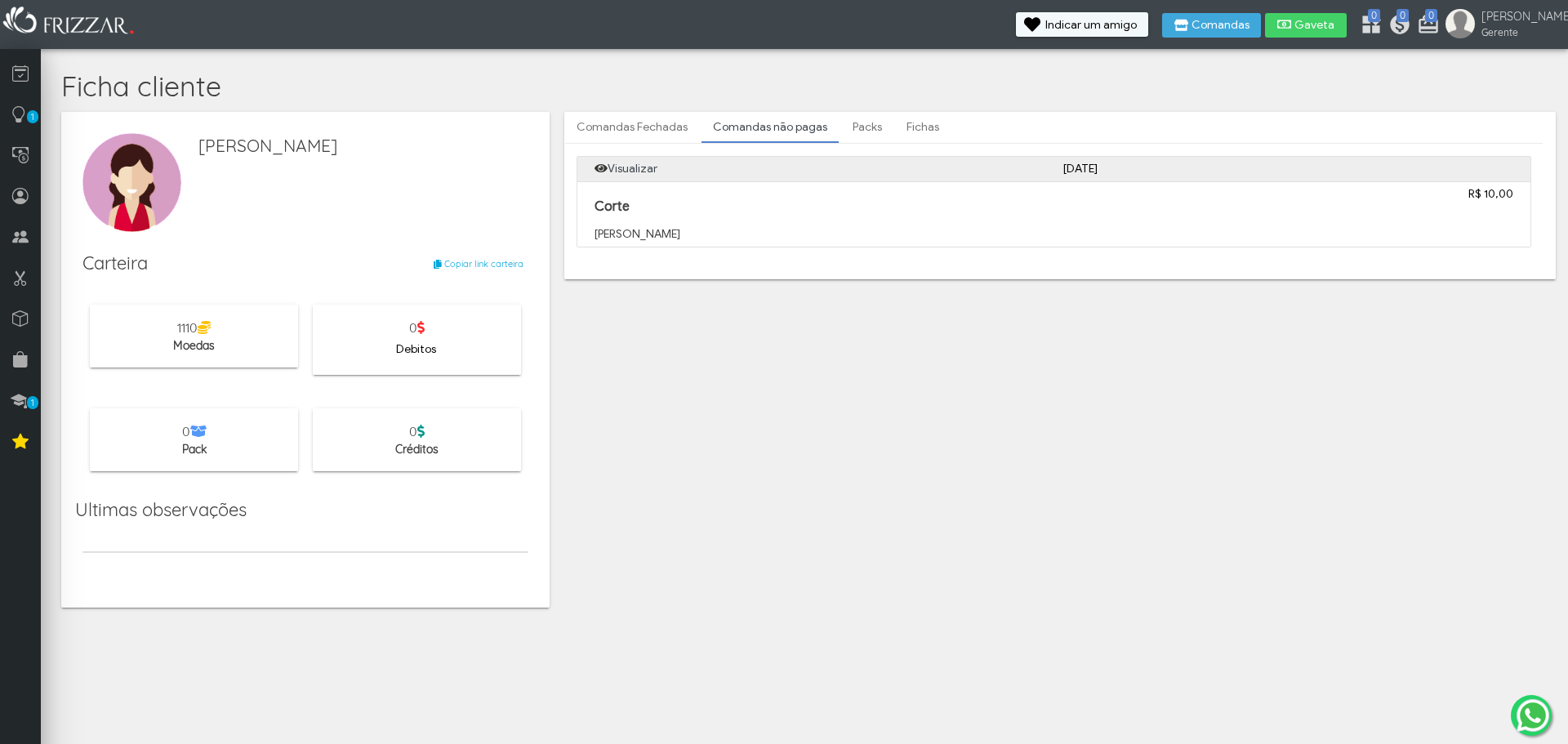
click at [848, 133] on link "Packs" at bounding box center [867, 127] width 52 height 28
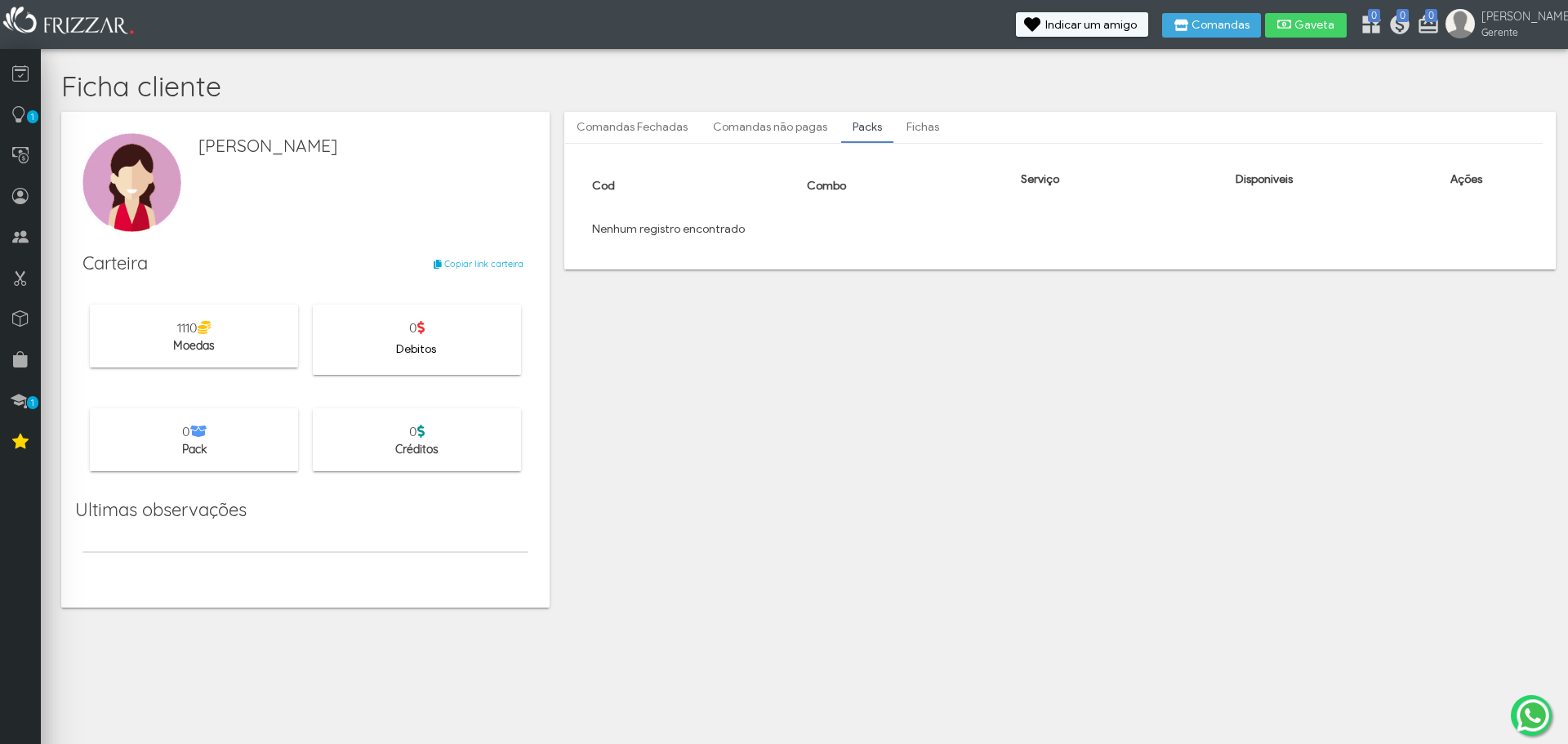
click at [910, 127] on link "Fichas" at bounding box center [923, 127] width 55 height 28
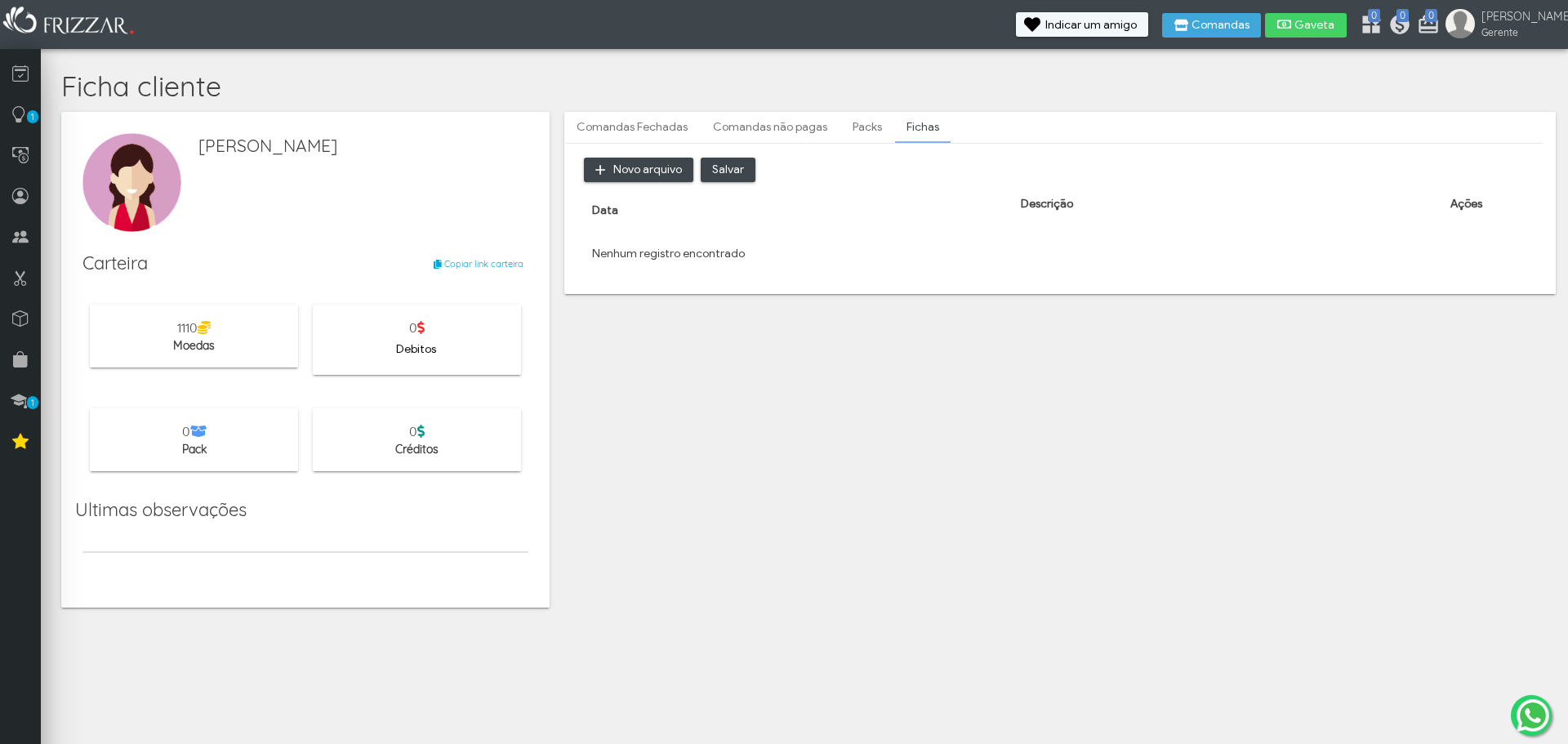
click at [651, 140] on link "Comandas Fechadas" at bounding box center [631, 127] width 134 height 28
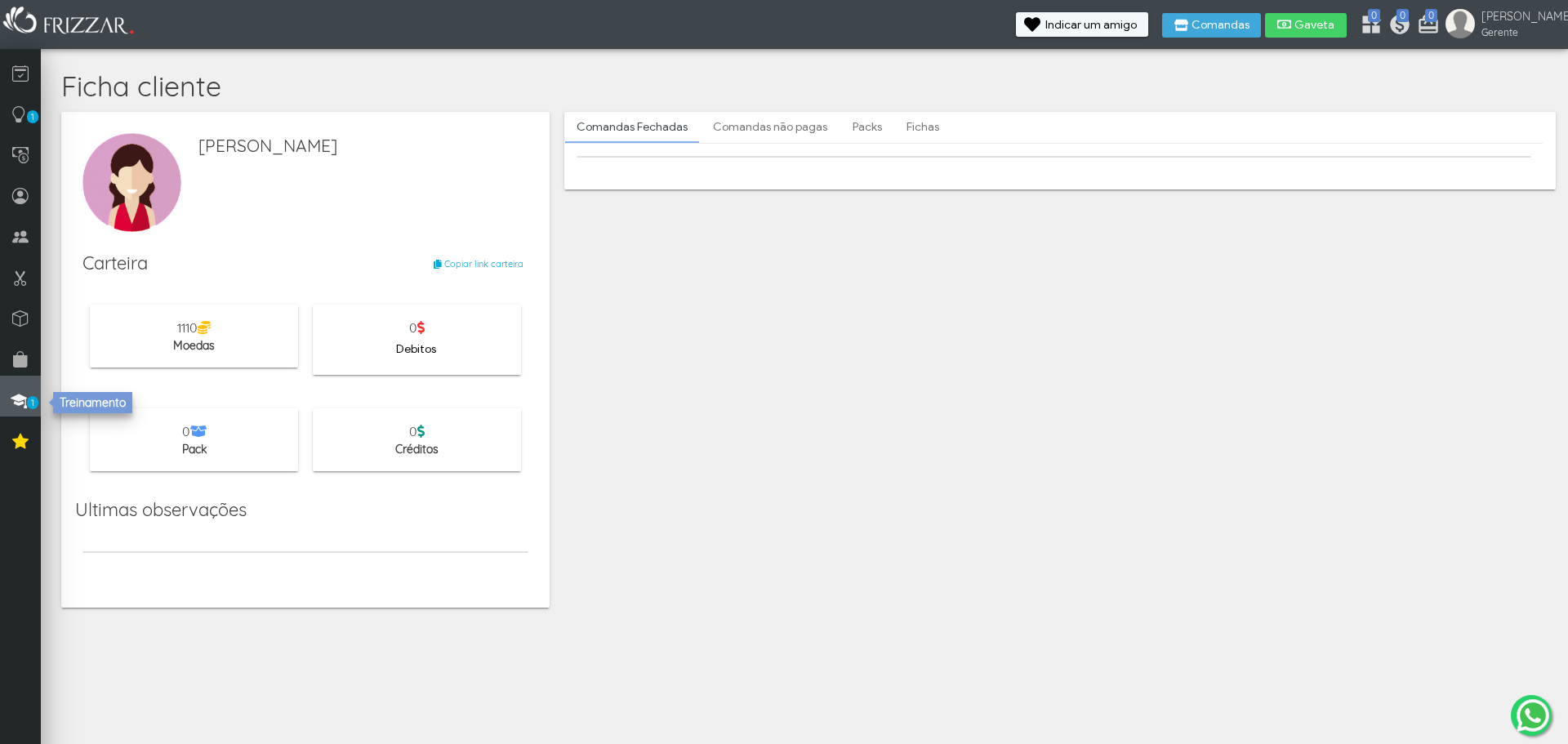
click at [24, 399] on icon at bounding box center [18, 400] width 16 height 20
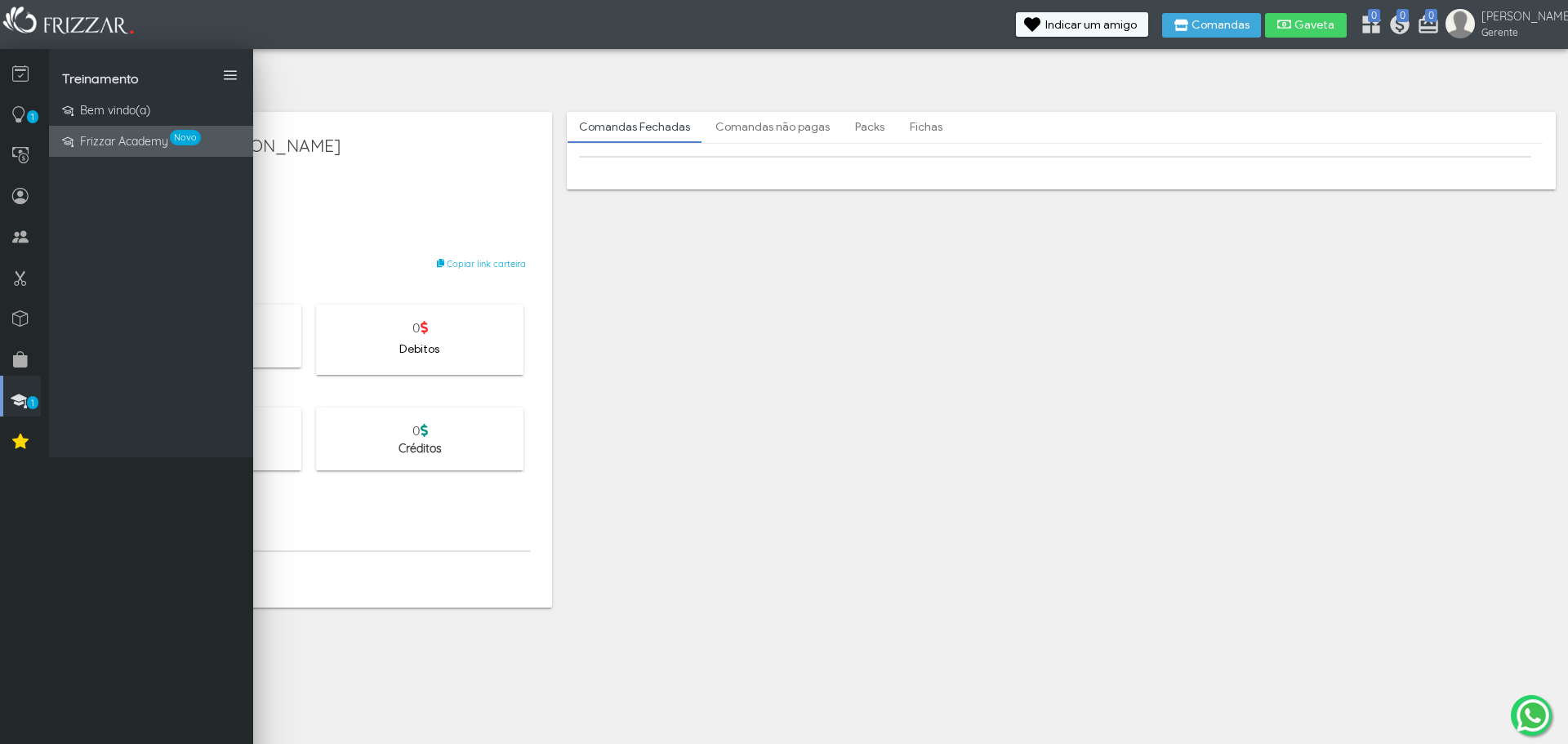
click at [138, 153] on link "Frizzar Academy Novo" at bounding box center [152, 141] width 205 height 31
click at [17, 108] on icon at bounding box center [18, 114] width 16 height 20
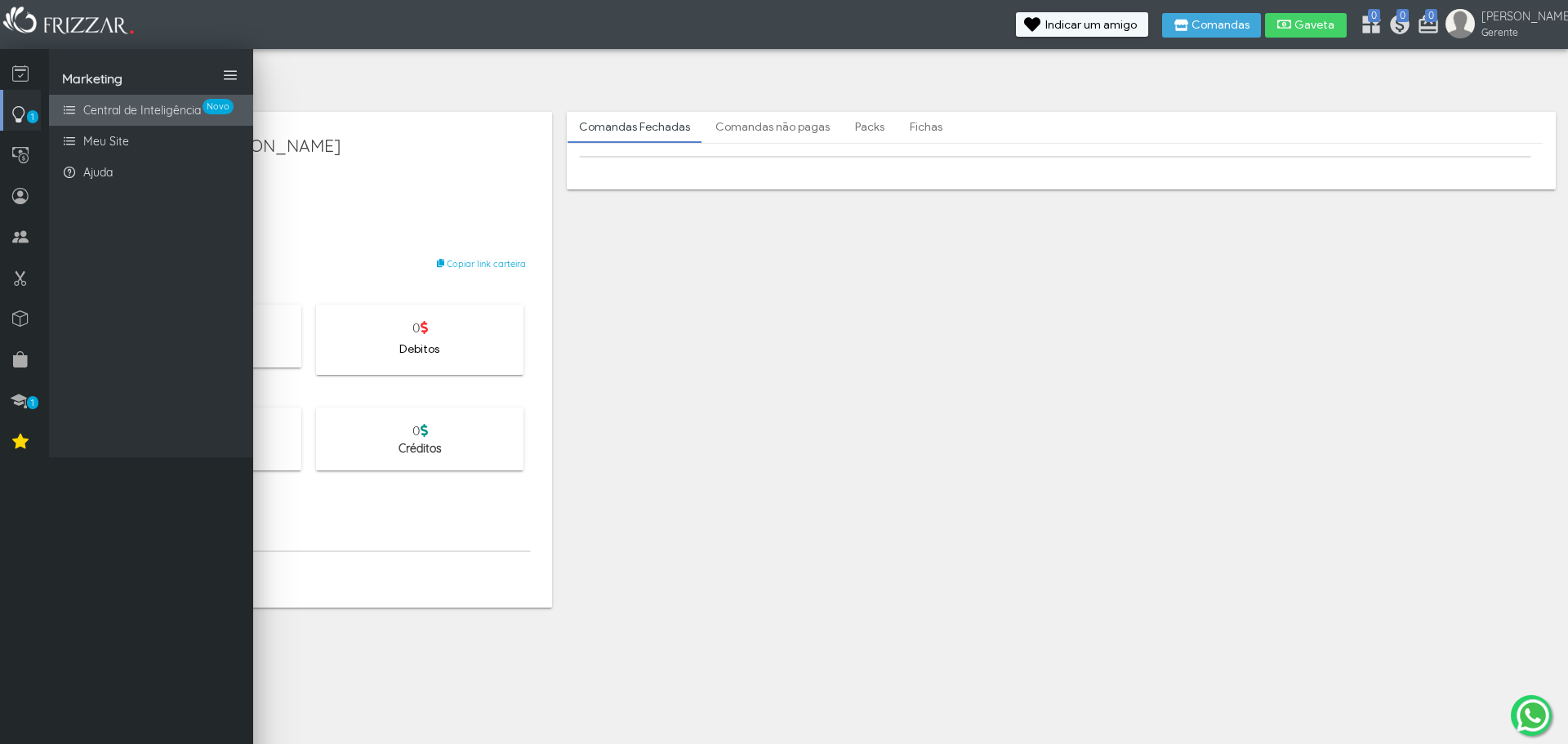
click at [120, 115] on span "Central de Inteligência" at bounding box center [142, 111] width 118 height 17
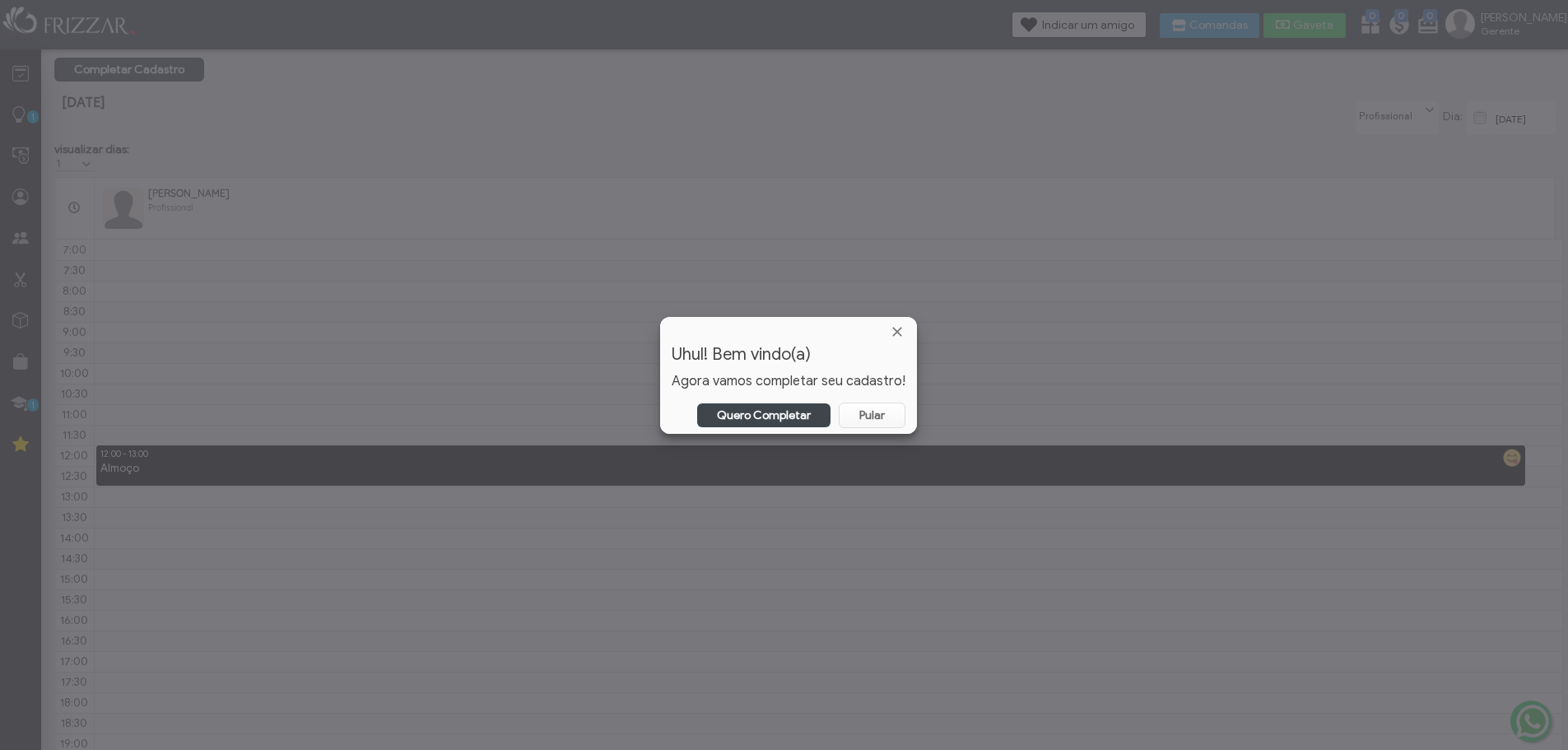
scroll to position [133, 0]
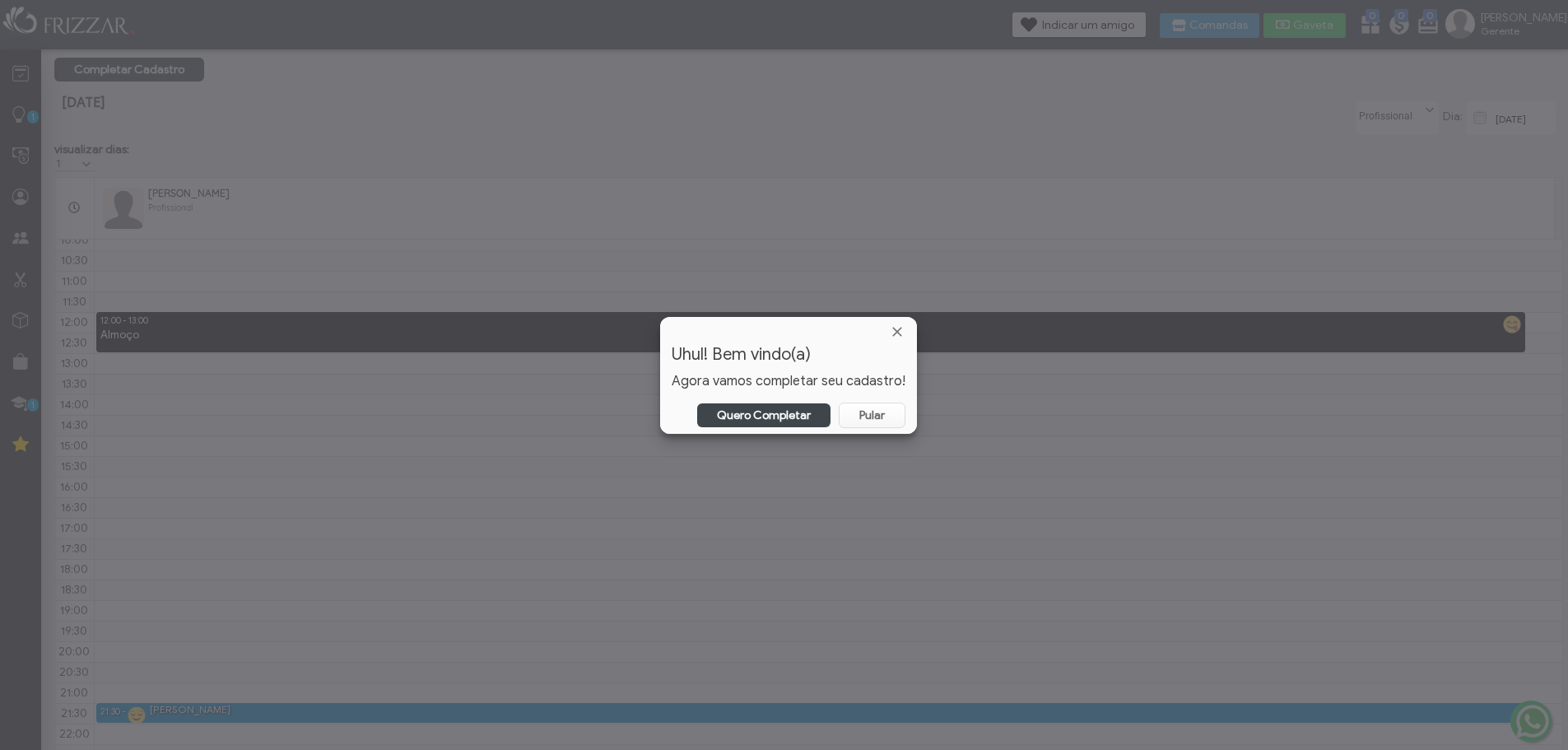
click at [784, 417] on link "Quero Completar" at bounding box center [763, 416] width 133 height 24
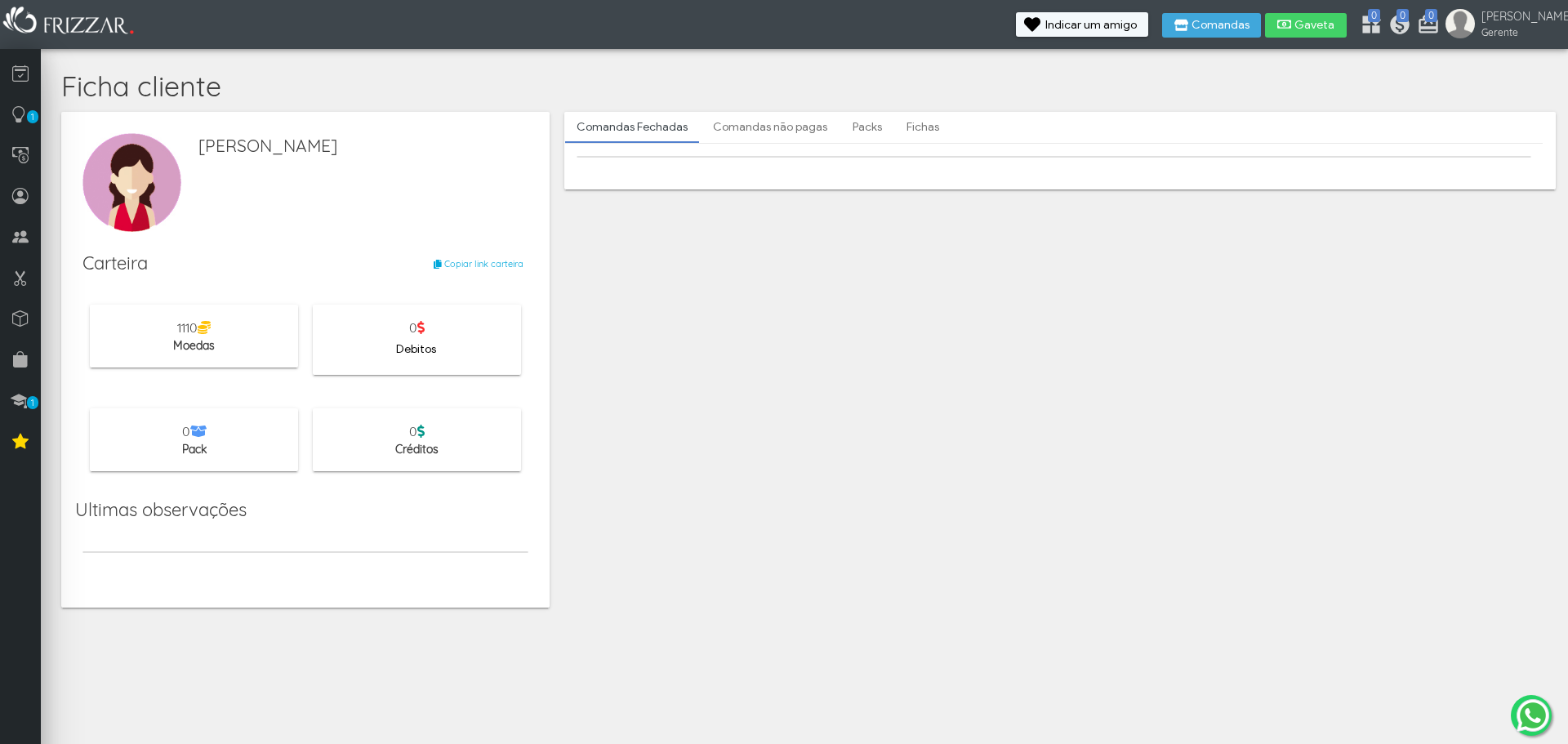
click at [418, 338] on span "Debitos" at bounding box center [416, 349] width 40 height 25
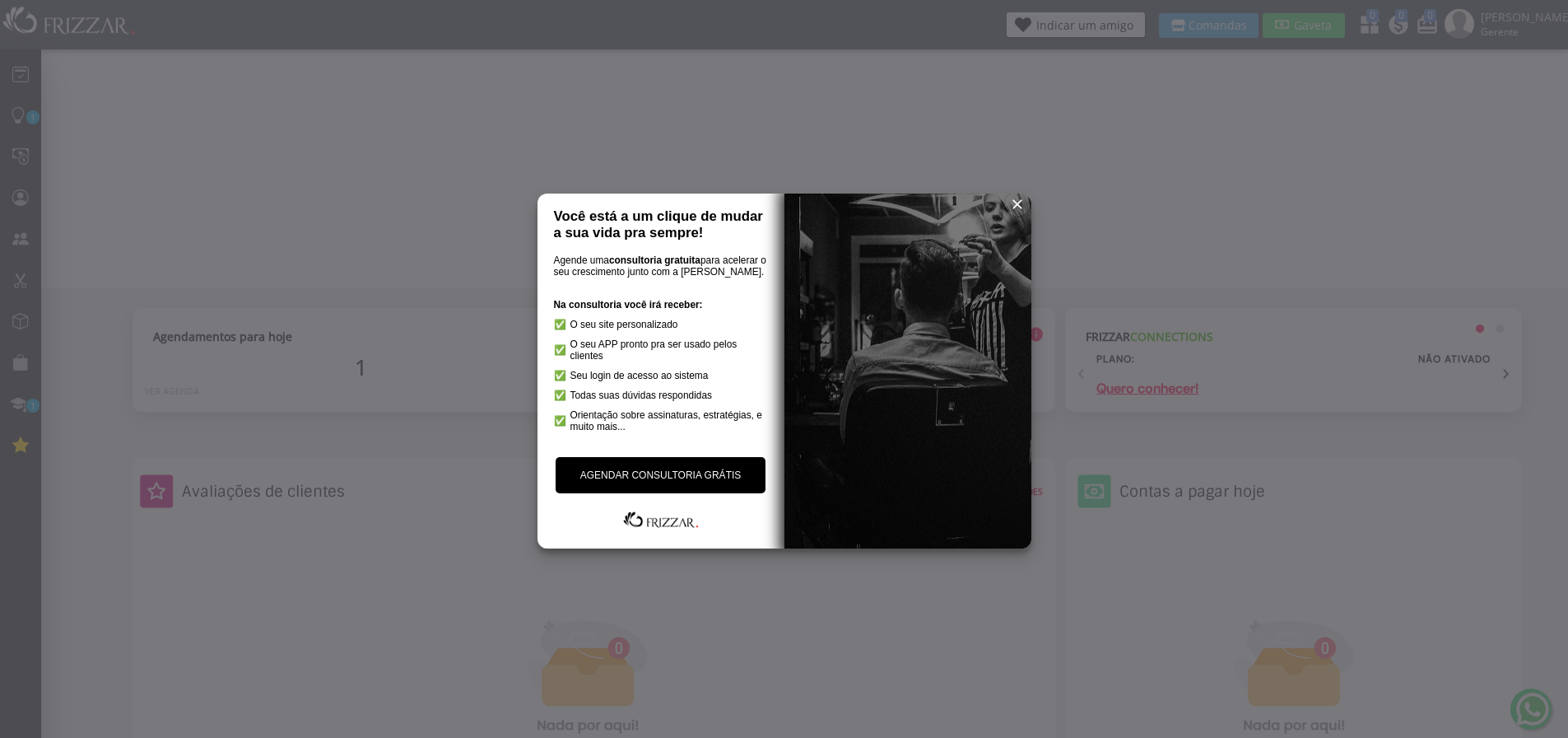
click at [670, 485] on link "AGENDAR CONSULTORIA GRÁTIS" at bounding box center [660, 475] width 210 height 36
click at [1021, 202] on span "reset" at bounding box center [1017, 204] width 16 height 16
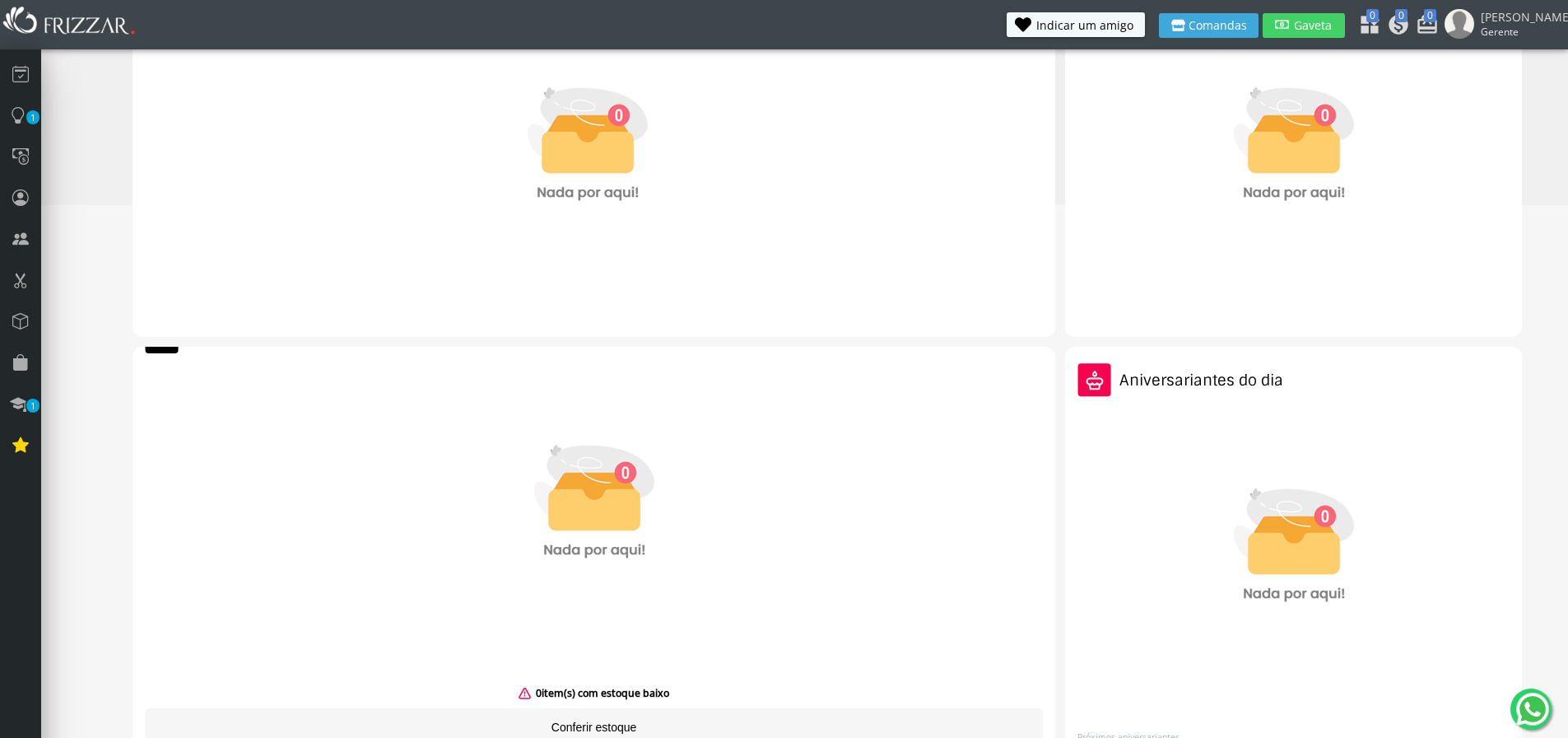
scroll to position [553, 0]
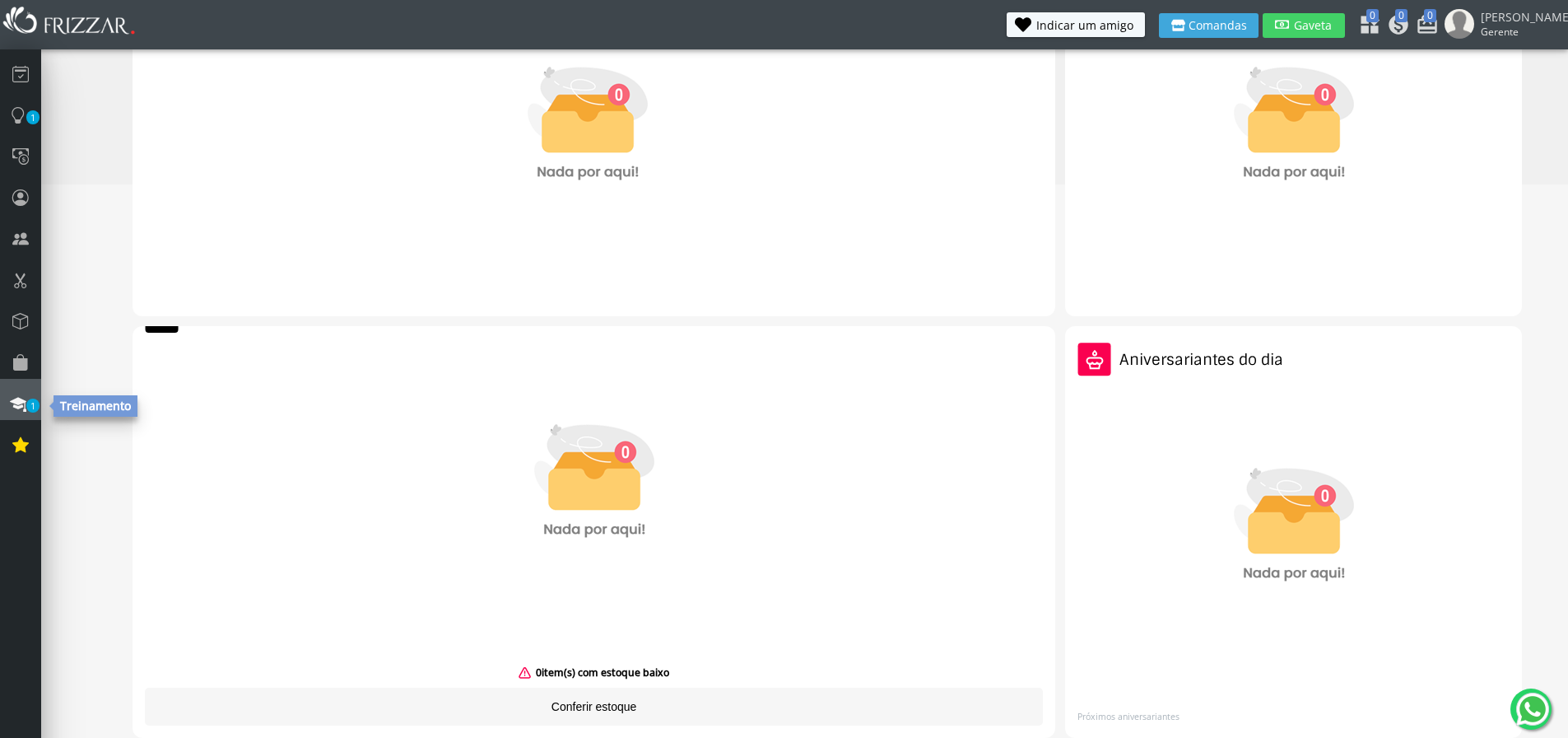
click at [22, 406] on icon at bounding box center [18, 403] width 16 height 22
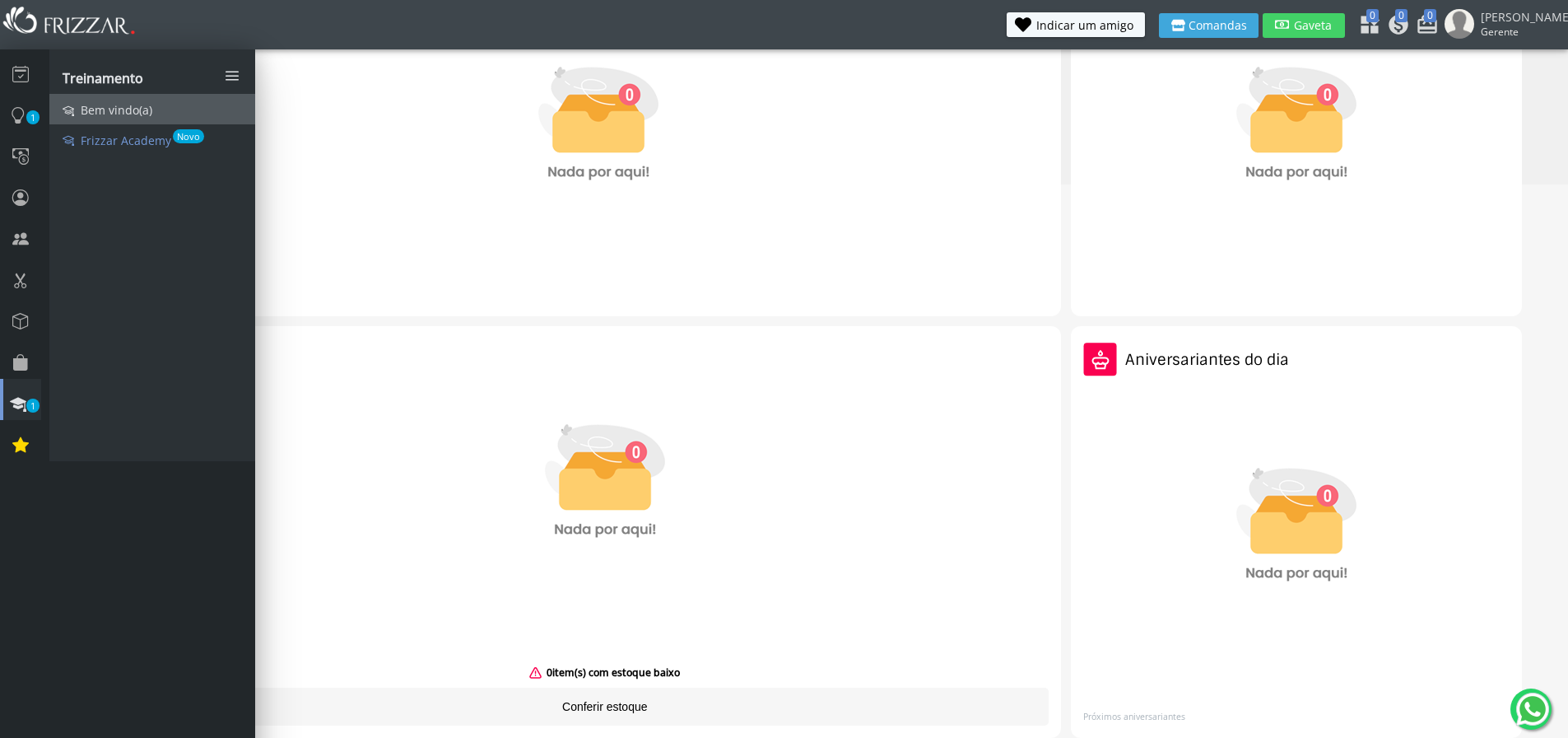
click at [133, 111] on span "Bem vindo(a)" at bounding box center [116, 110] width 71 height 15
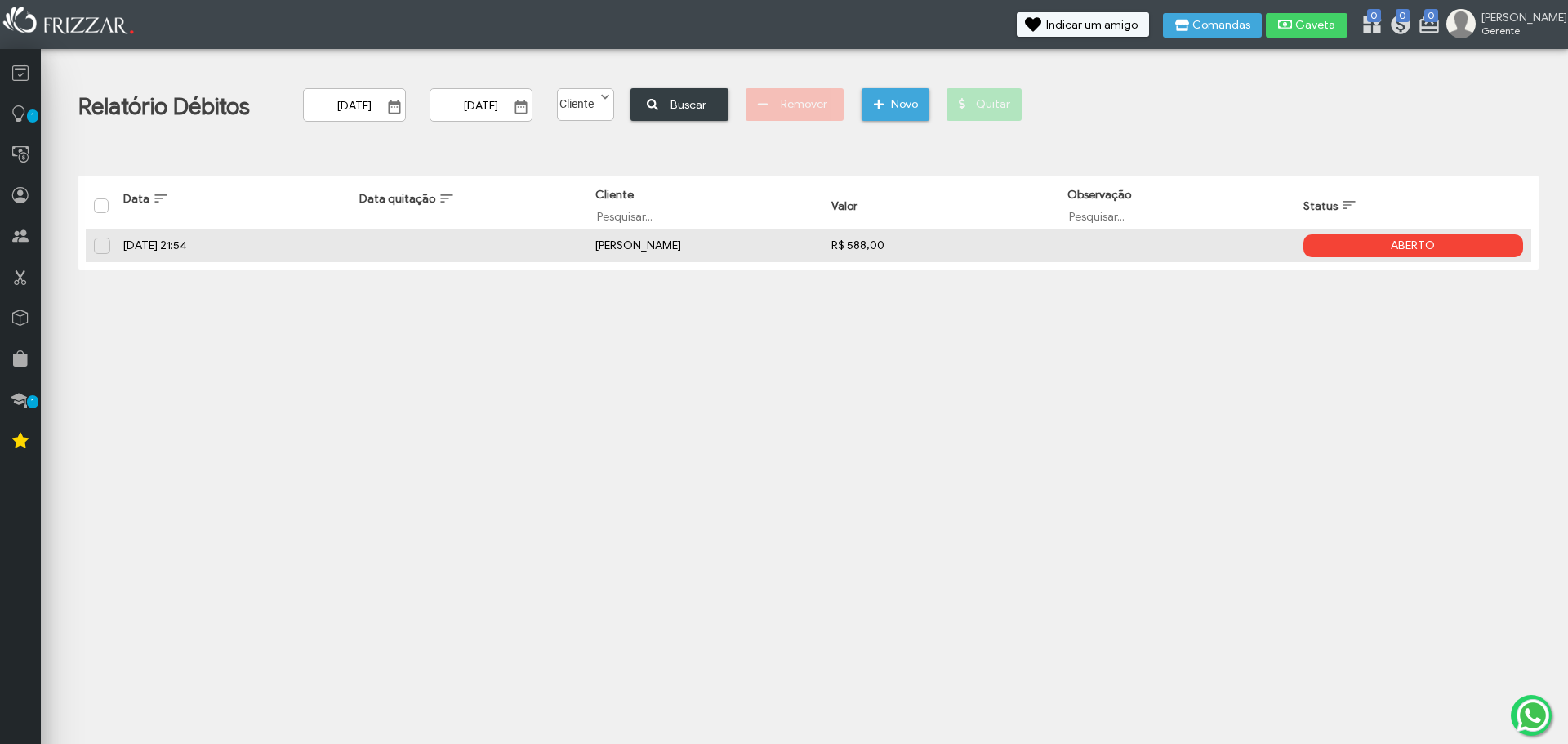
click at [843, 245] on td "Valor R$ 588,00" at bounding box center [941, 245] width 236 height 32
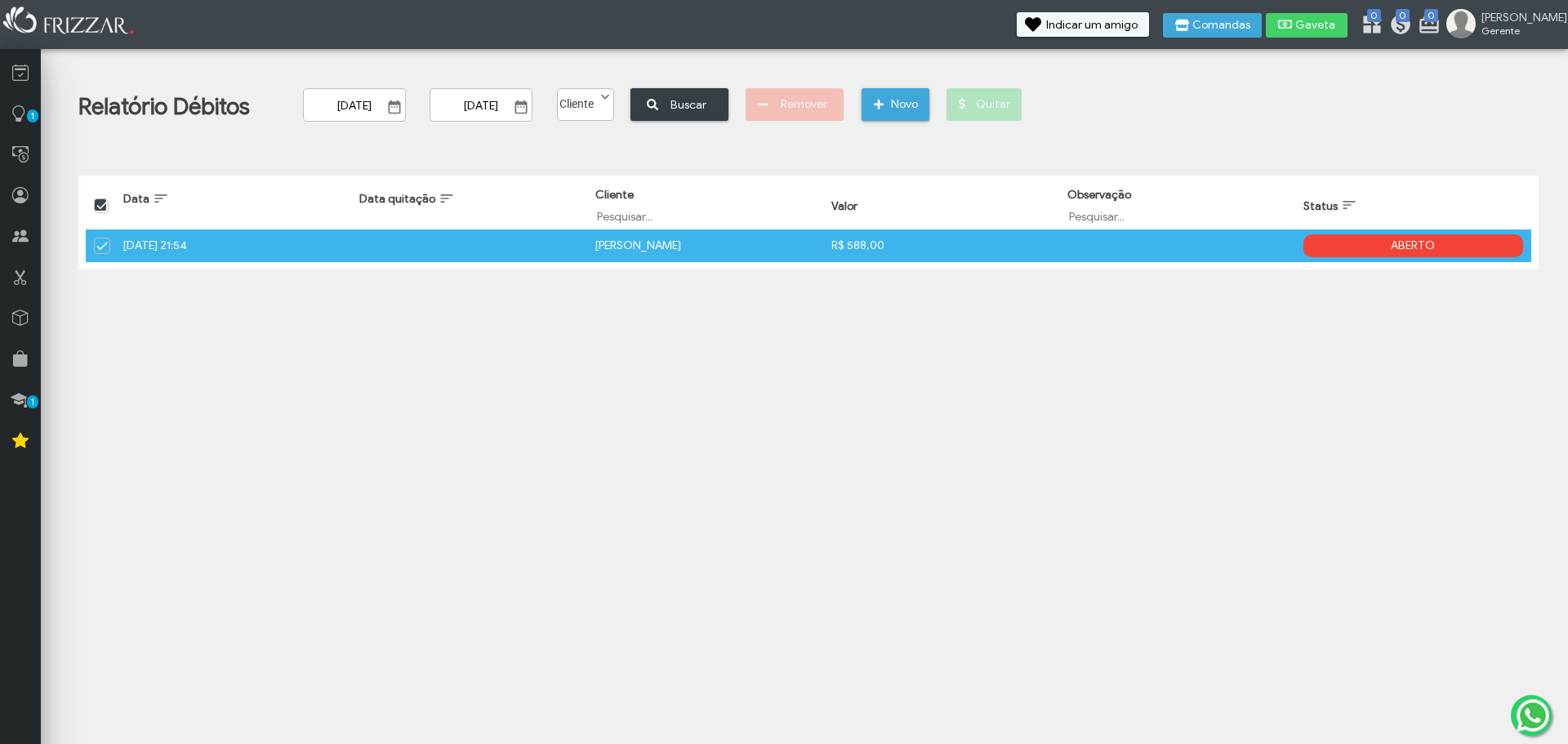
click at [1013, 103] on div "Quitar" at bounding box center [984, 112] width 76 height 49
click at [91, 242] on td at bounding box center [101, 245] width 30 height 32
click at [106, 245] on span at bounding box center [102, 246] width 16 height 16
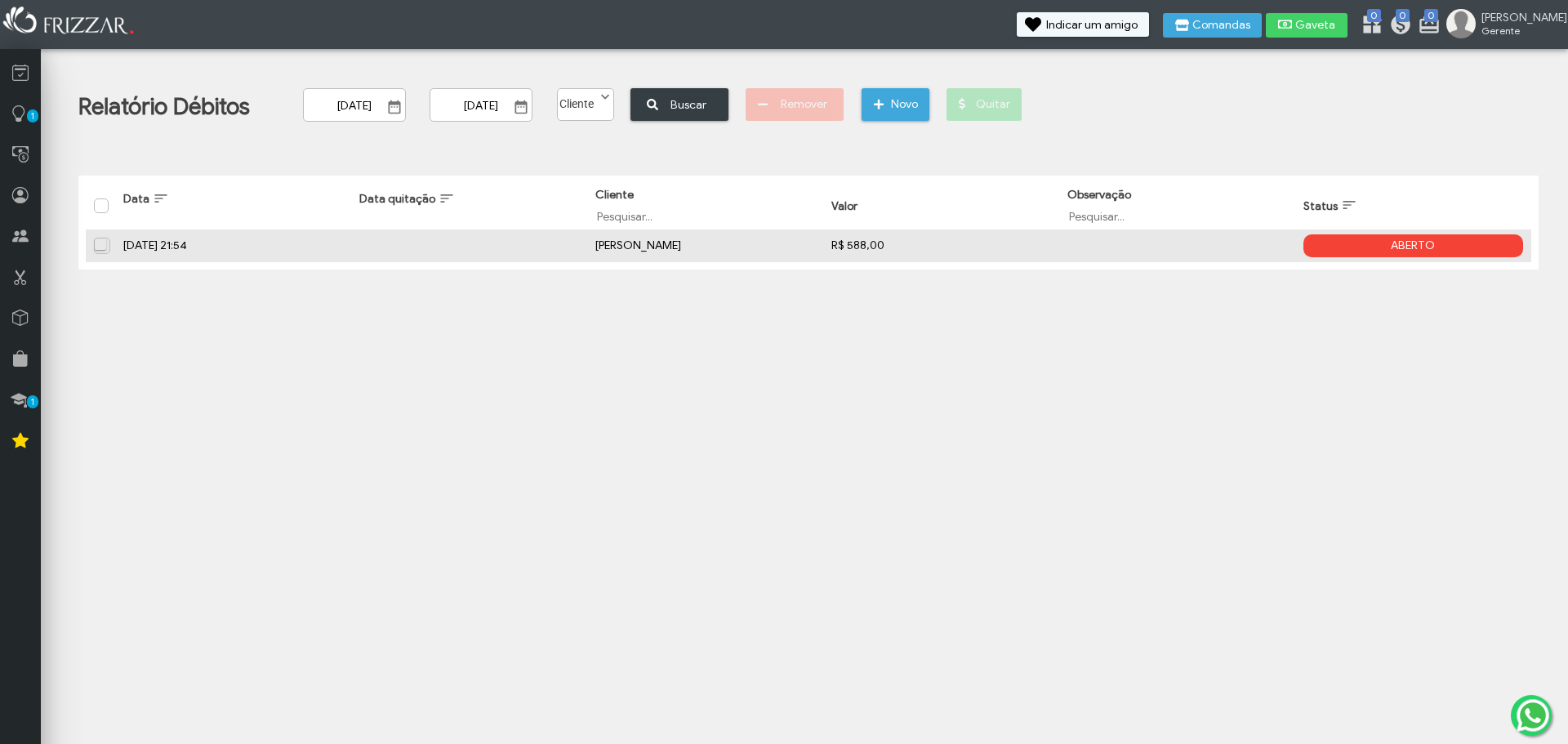
click at [106, 245] on span at bounding box center [102, 245] width 16 height 16
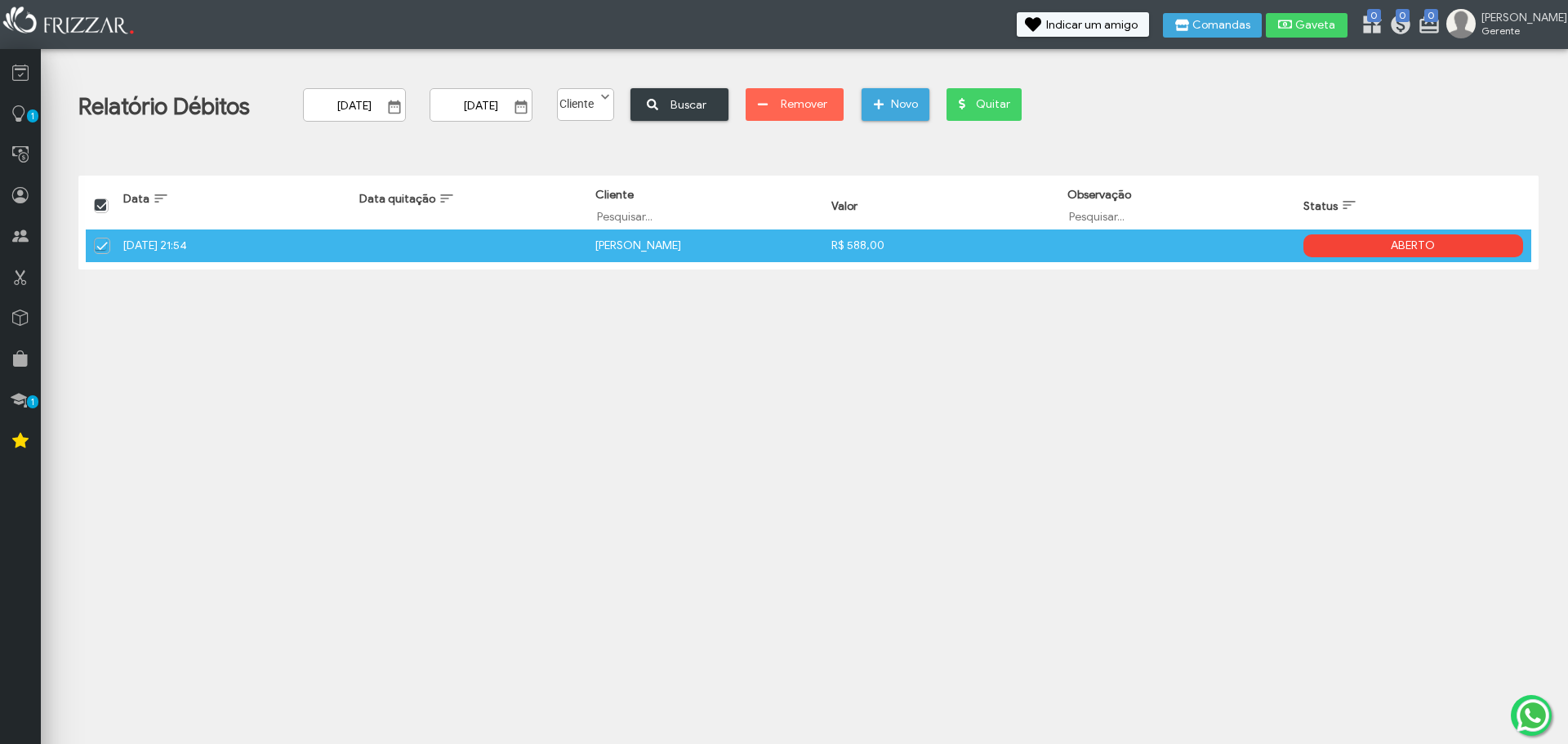
click at [106, 245] on span at bounding box center [102, 246] width 16 height 16
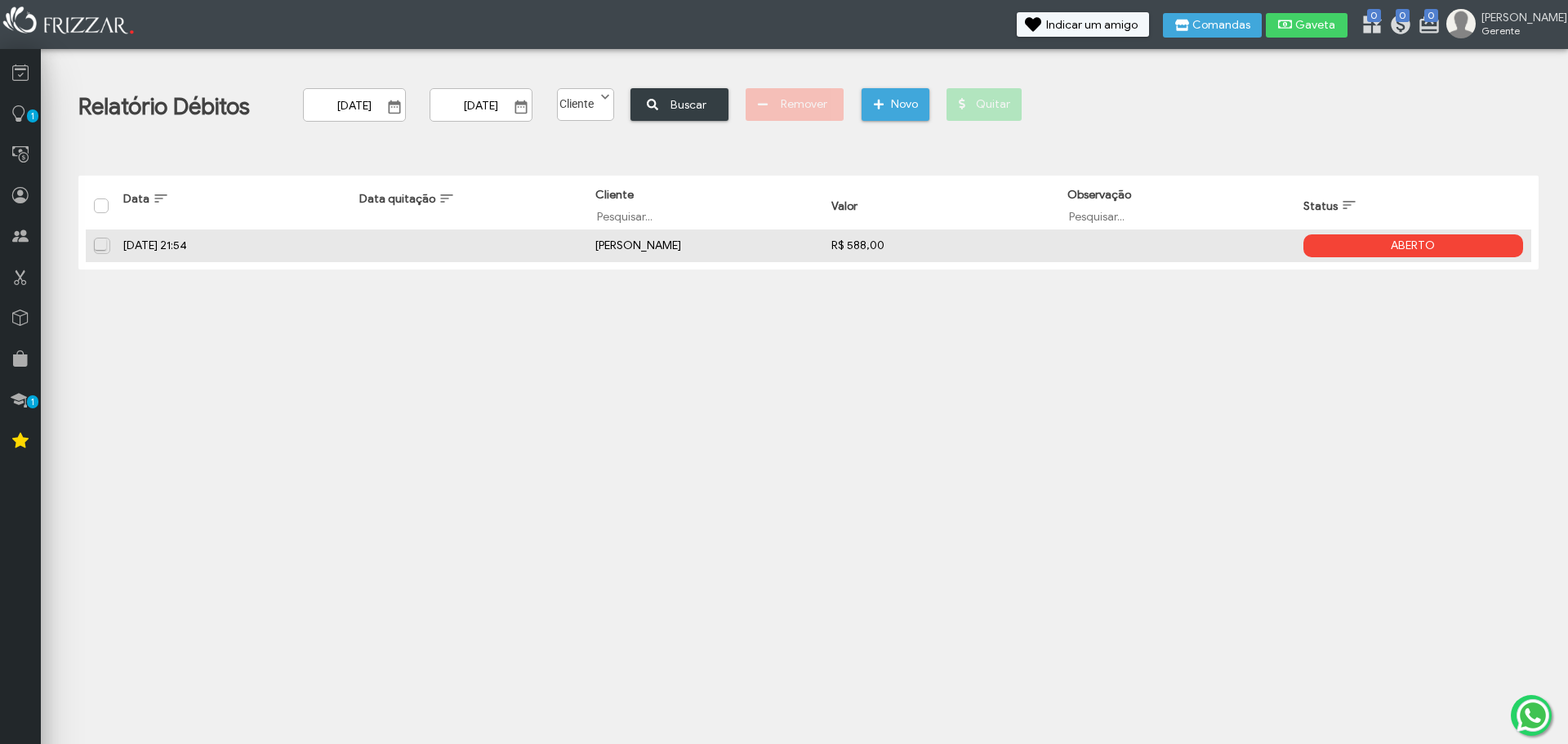
click at [106, 245] on span at bounding box center [102, 245] width 16 height 16
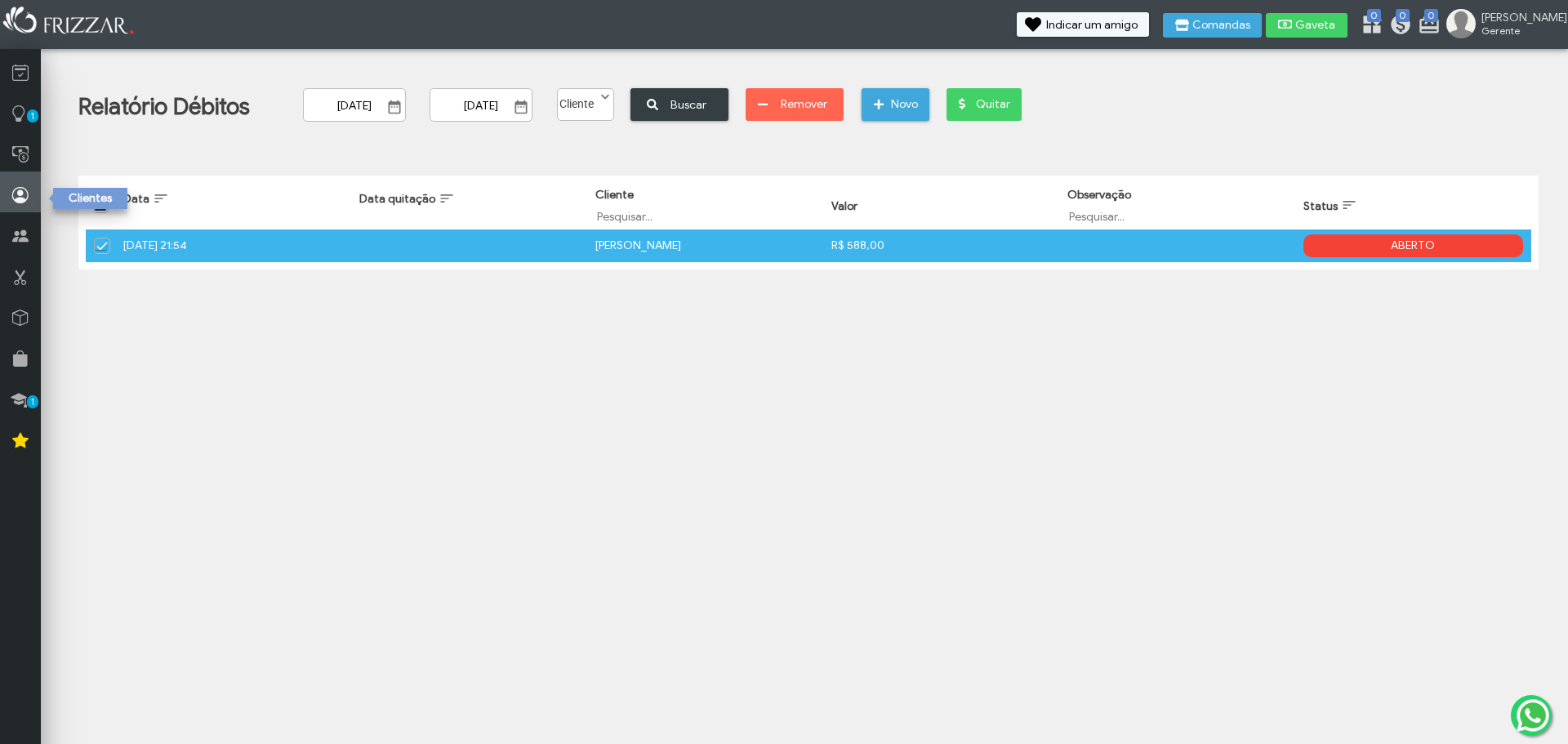
click at [24, 182] on link at bounding box center [20, 192] width 41 height 41
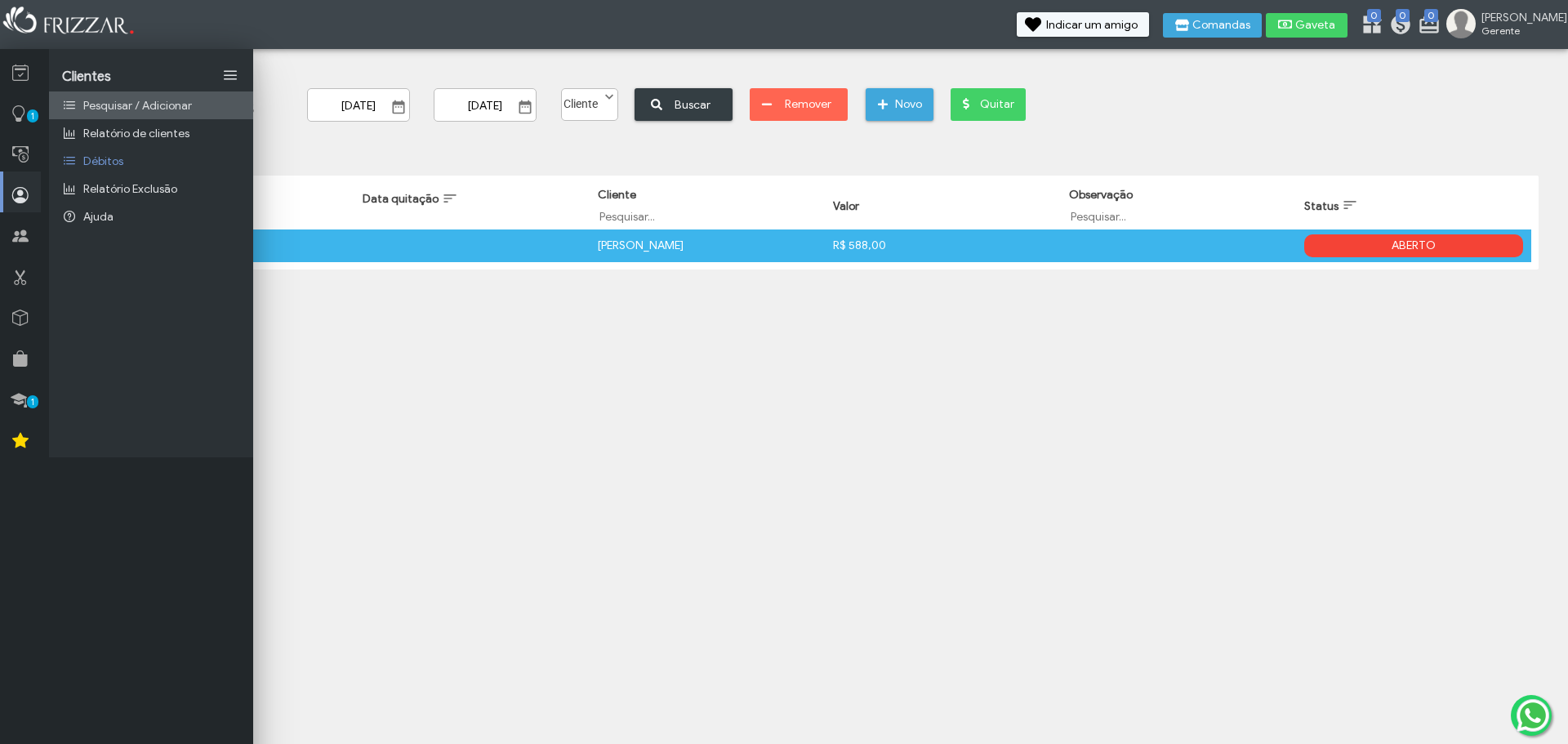
click at [144, 107] on span "Pesquisar / Adicionar" at bounding box center [137, 106] width 108 height 14
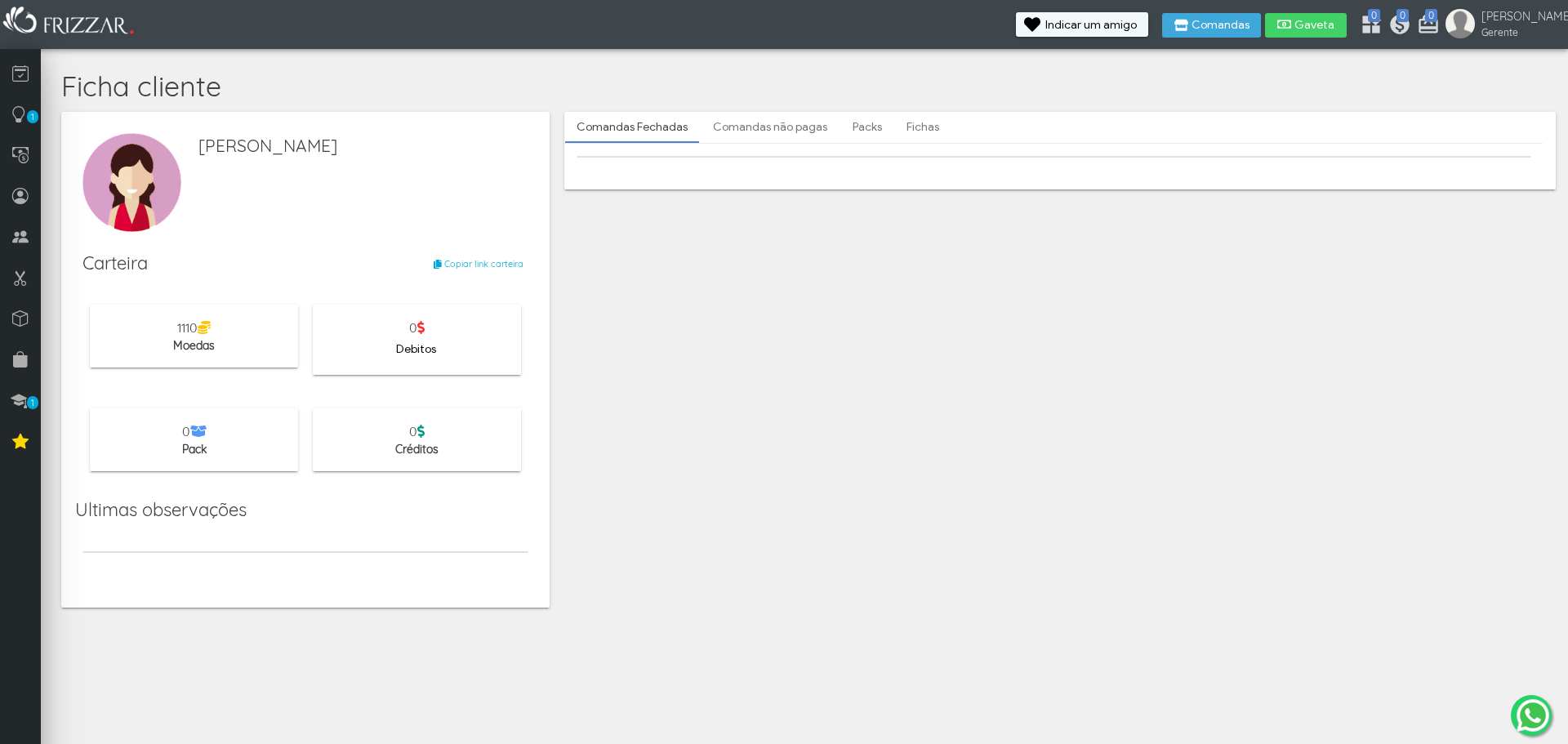
click at [429, 342] on span "Debitos" at bounding box center [416, 349] width 40 height 25
click at [775, 127] on link "Comandas não pagas" at bounding box center [770, 127] width 137 height 28
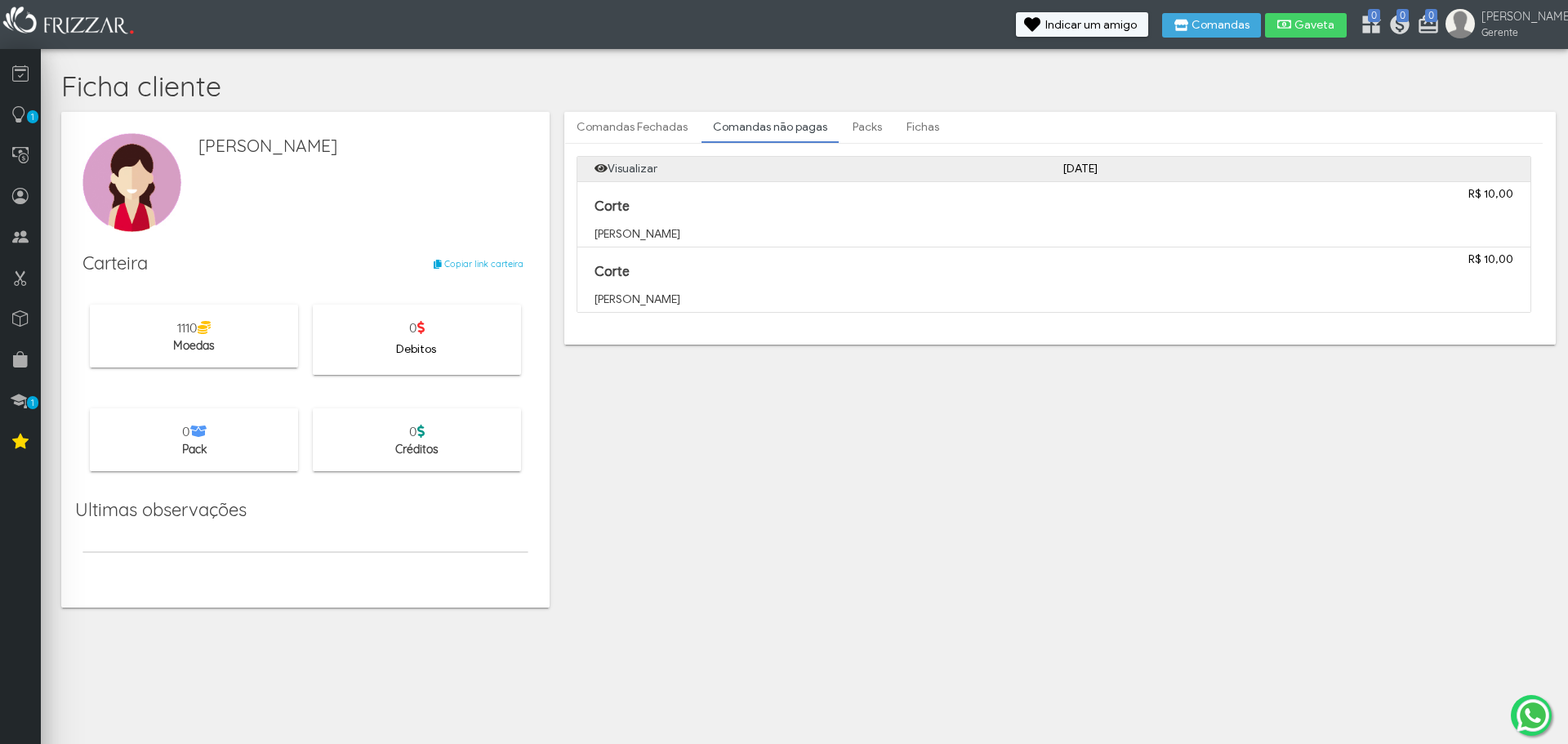
click at [873, 225] on div "Corte Luis" at bounding box center [937, 215] width 702 height 56
click at [625, 213] on p "Corte" at bounding box center [937, 207] width 684 height 16
click at [857, 126] on link "Packs" at bounding box center [867, 127] width 52 height 28
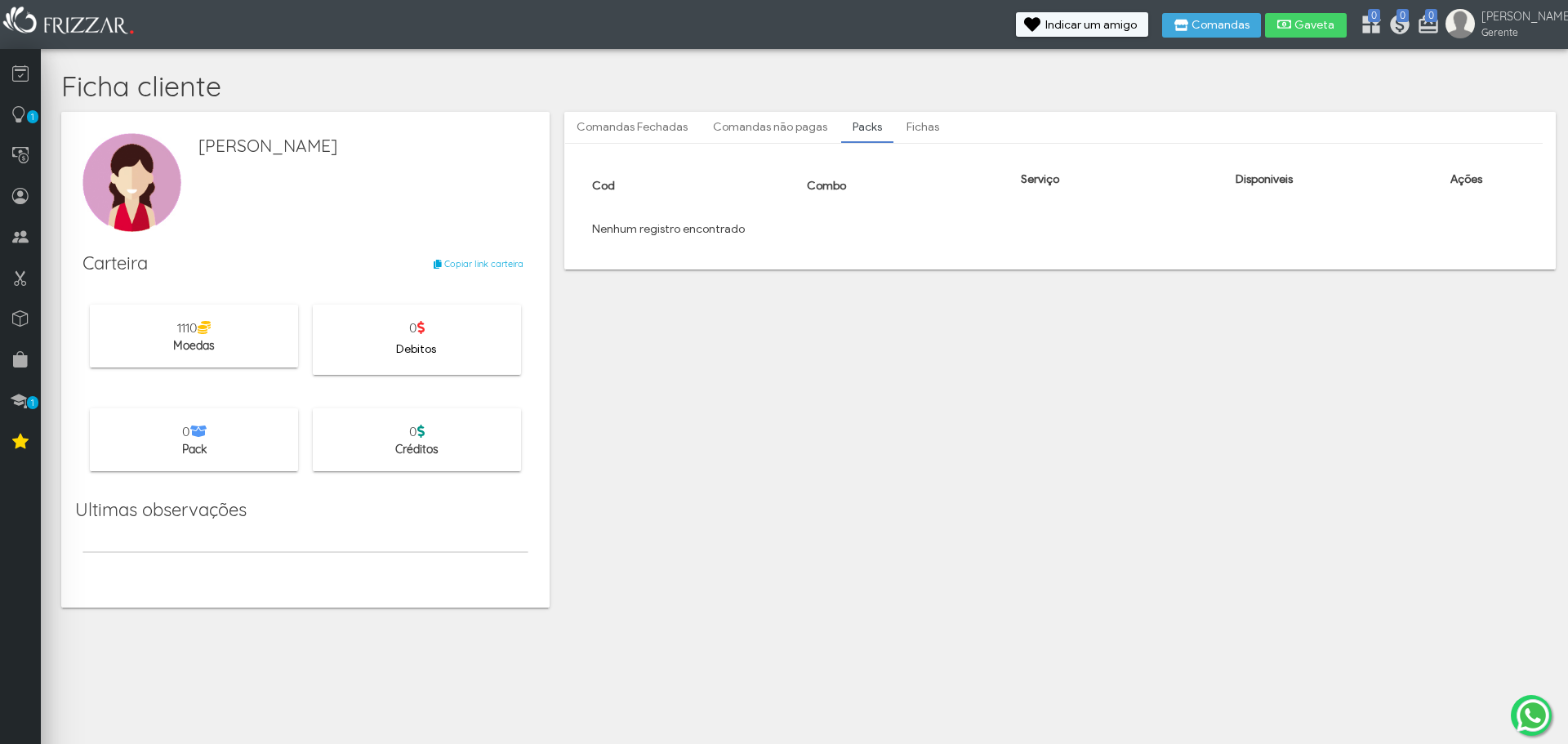
click at [927, 126] on link "Fichas" at bounding box center [923, 127] width 55 height 28
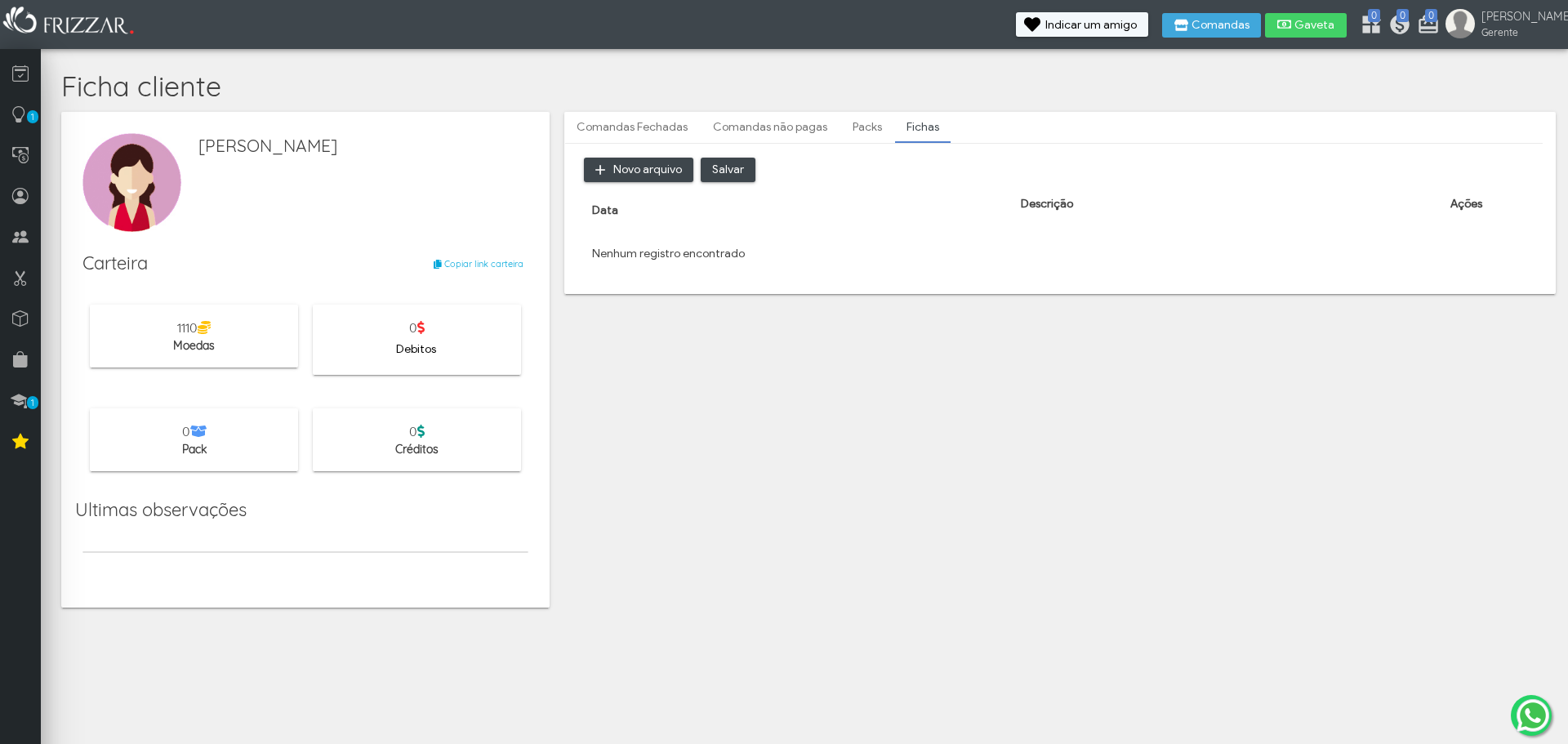
click at [772, 127] on link "Comandas não pagas" at bounding box center [770, 127] width 137 height 28
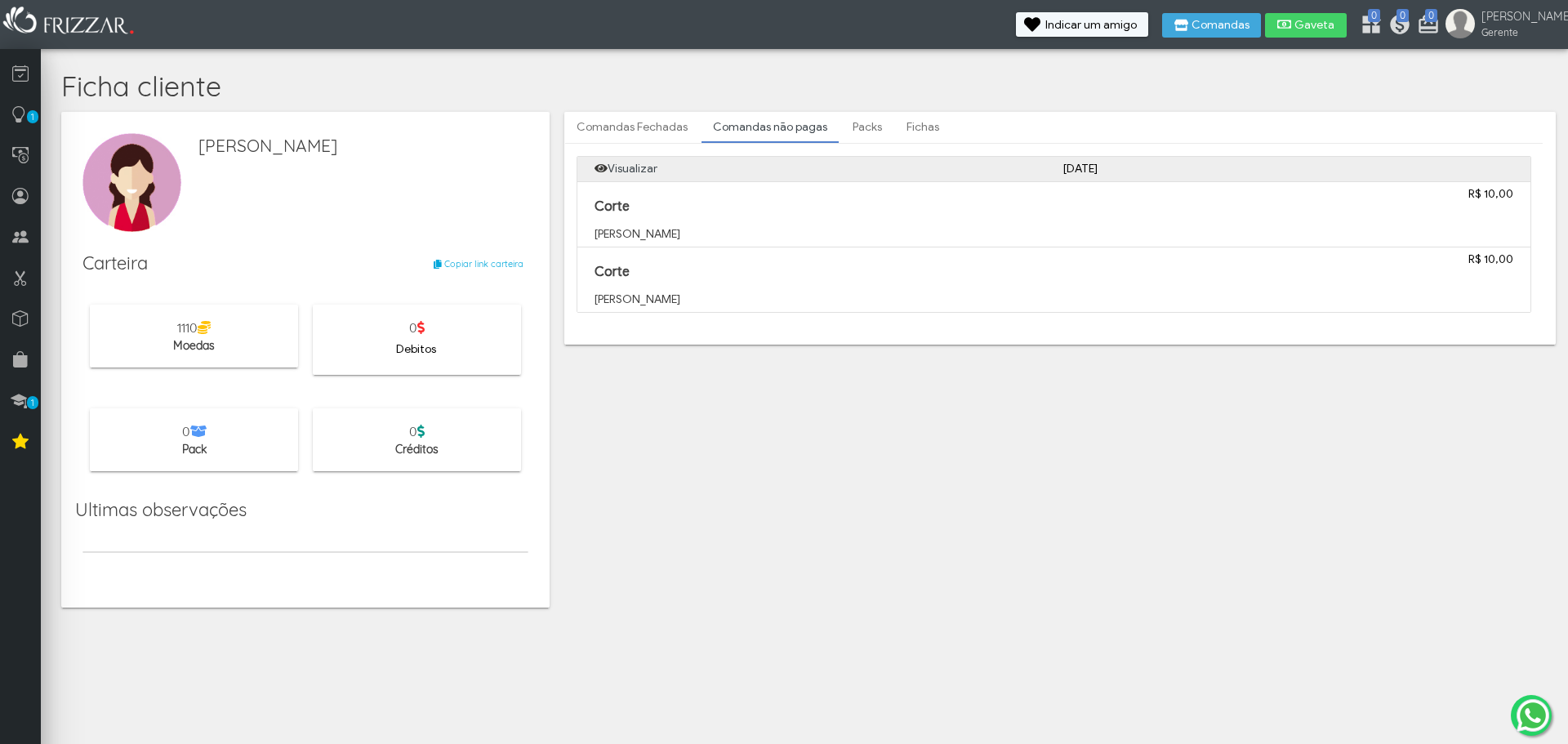
click at [637, 130] on link "Comandas Fechadas" at bounding box center [631, 127] width 134 height 28
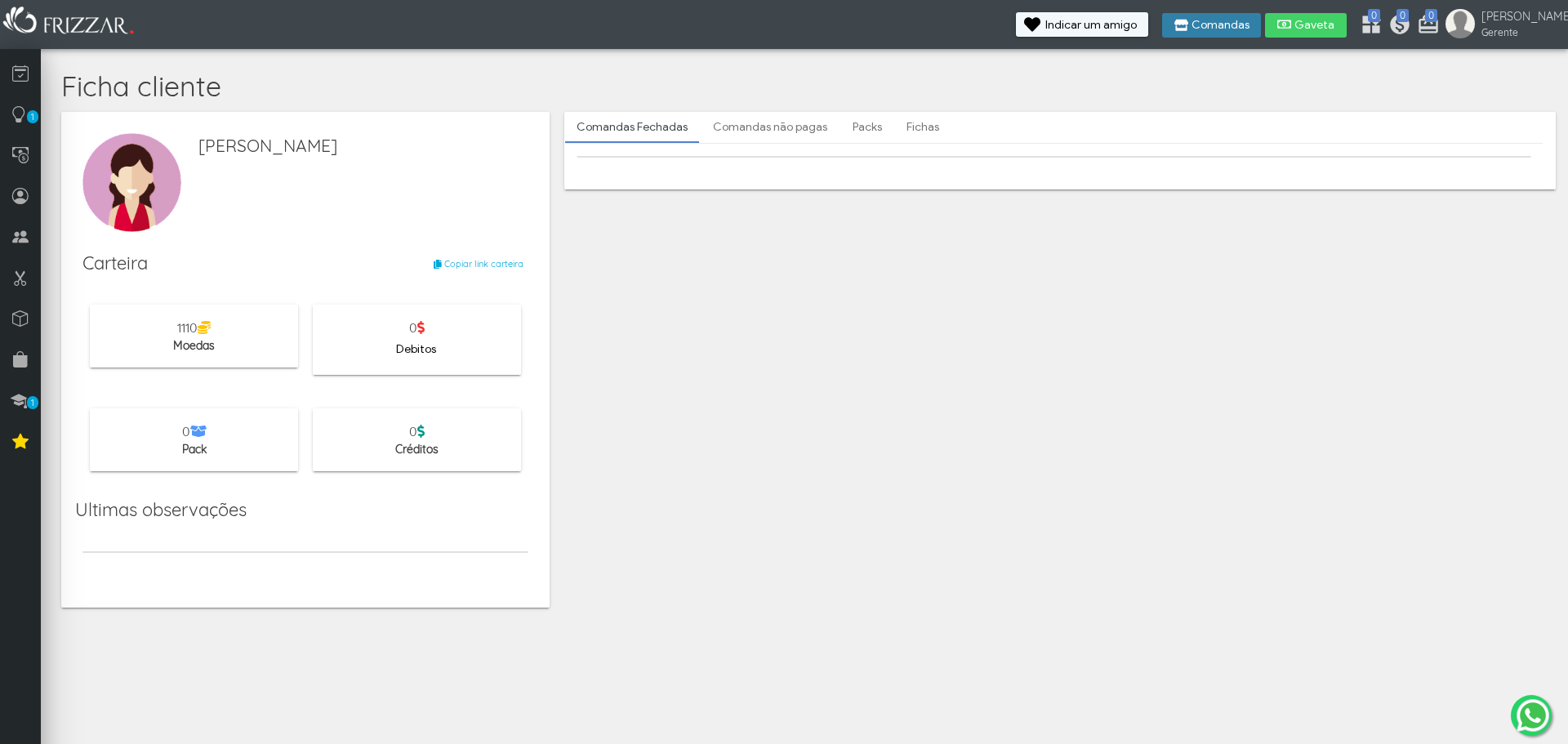
click at [1249, 27] on span "Comandas" at bounding box center [1220, 25] width 58 height 11
